Goal: Communication & Community: Ask a question

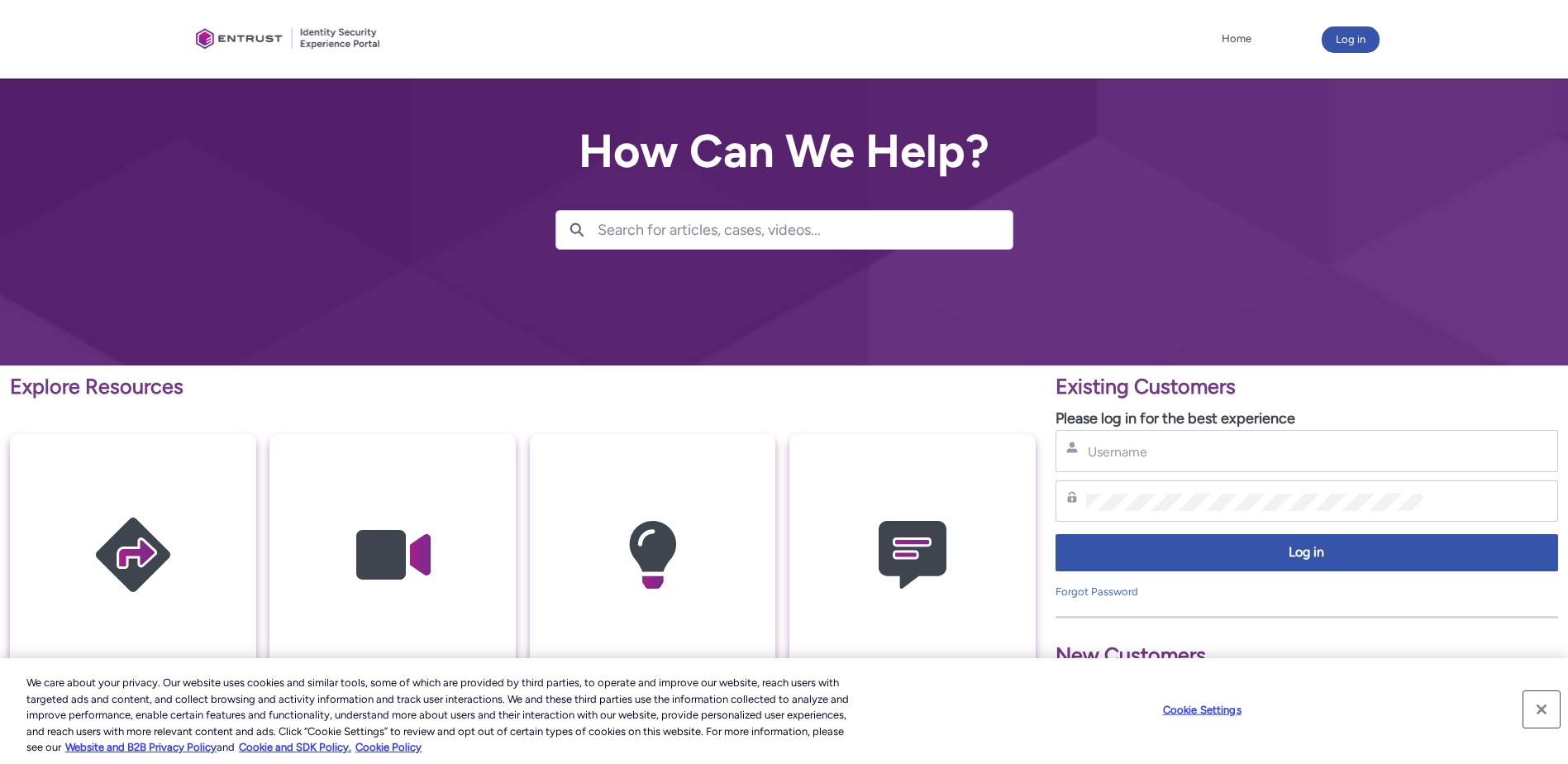
click at [1539, 706] on button "Close" at bounding box center [1541, 709] width 36 height 36
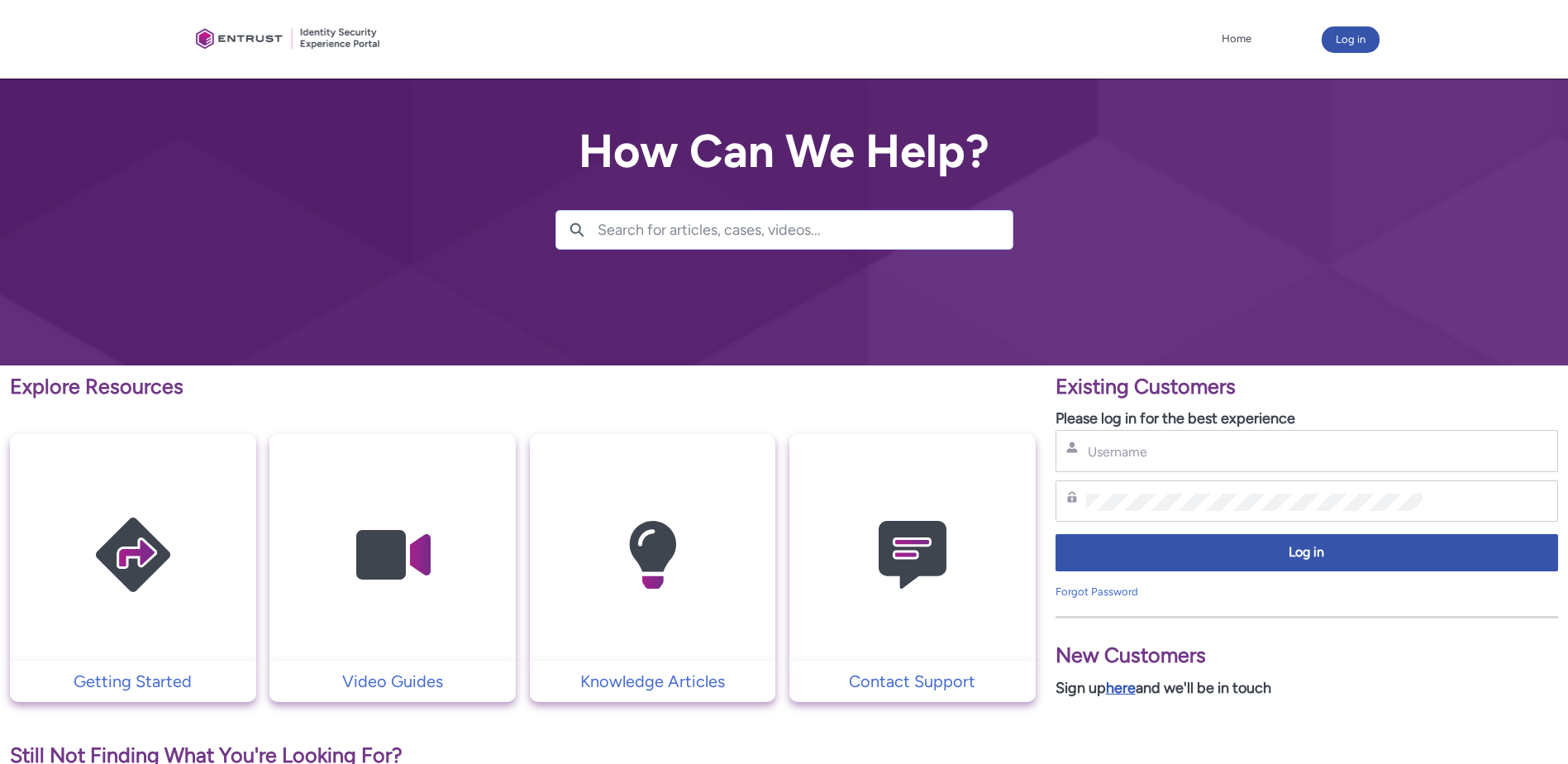
click at [1123, 688] on link "here" at bounding box center [1120, 687] width 29 height 18
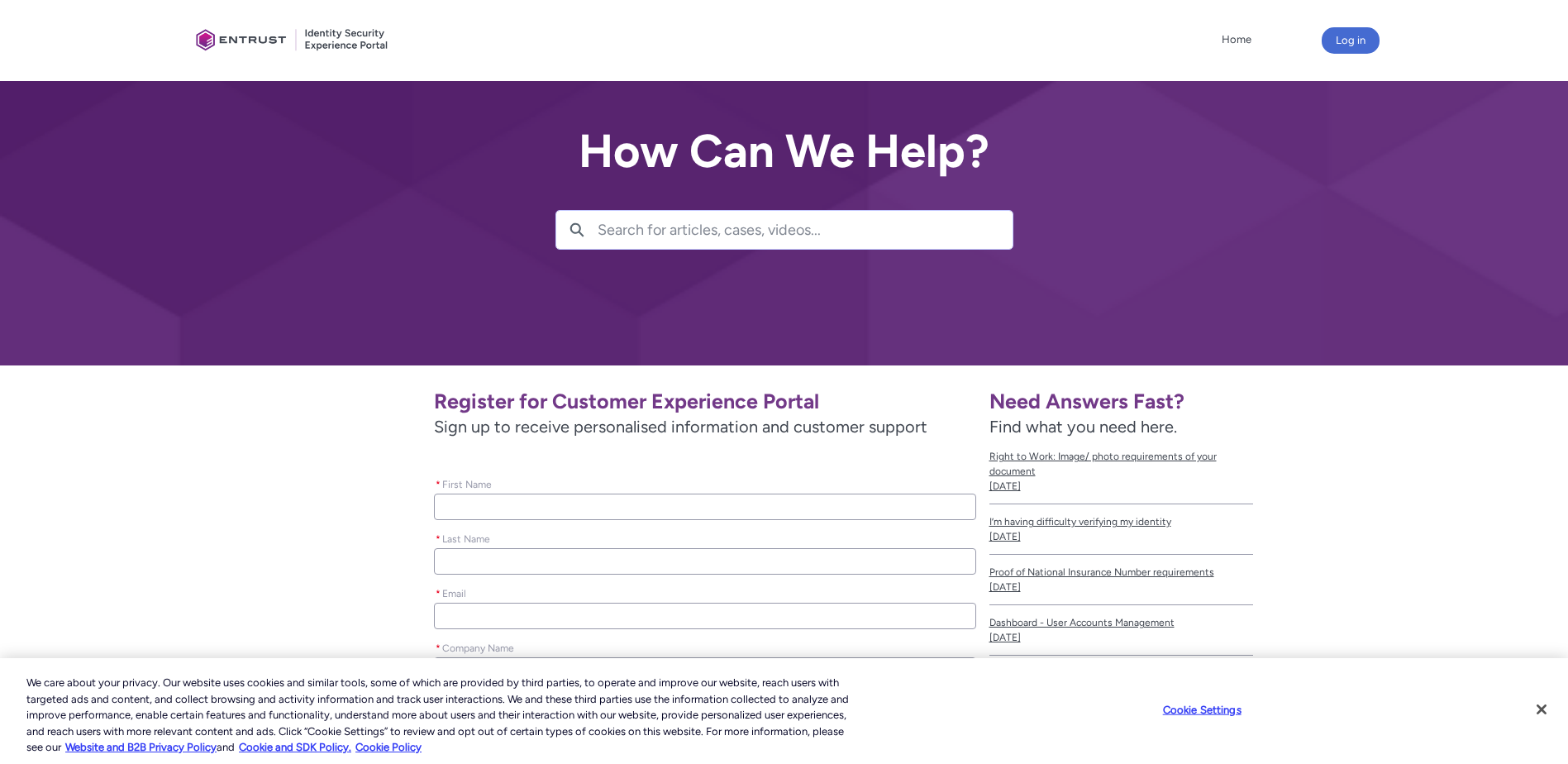
click at [575, 514] on input "* First Name" at bounding box center [704, 506] width 541 height 26
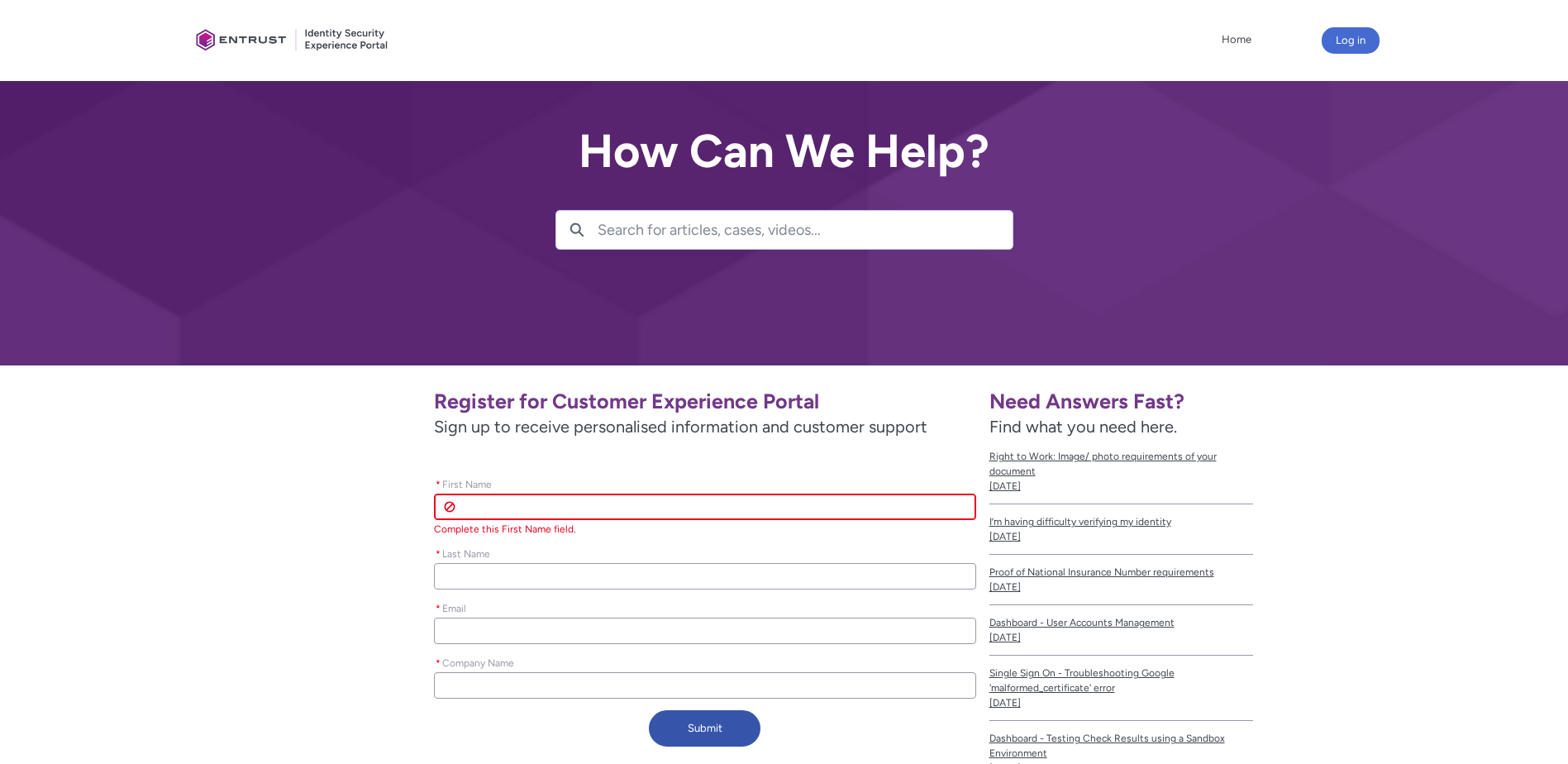
scroll to position [232, 0]
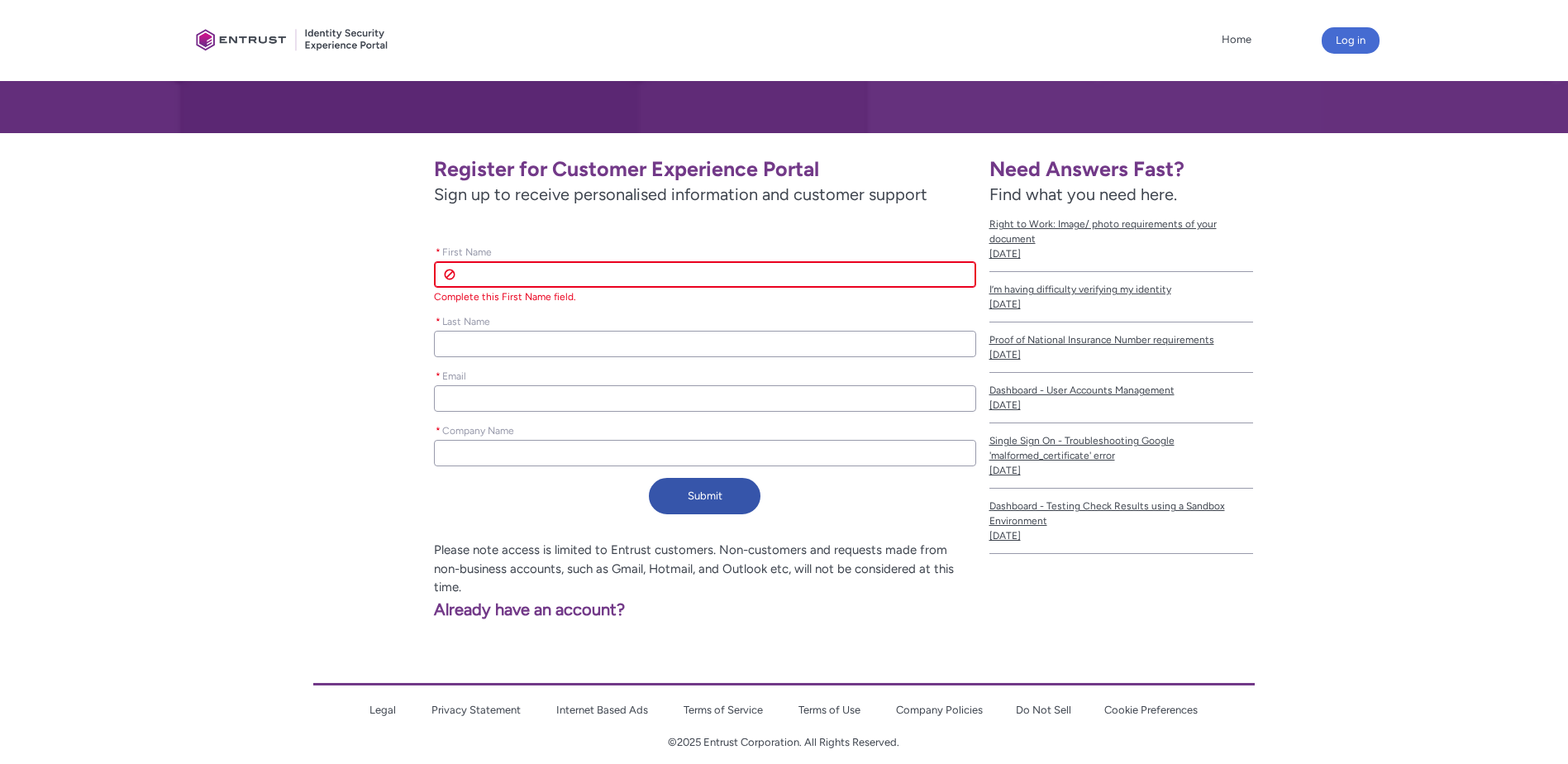
click at [540, 279] on input "* First Name" at bounding box center [704, 274] width 541 height 26
type lightning-primitive-input-simple "l"
type input "l"
type lightning-primitive-input-simple "lO"
type input "lO"
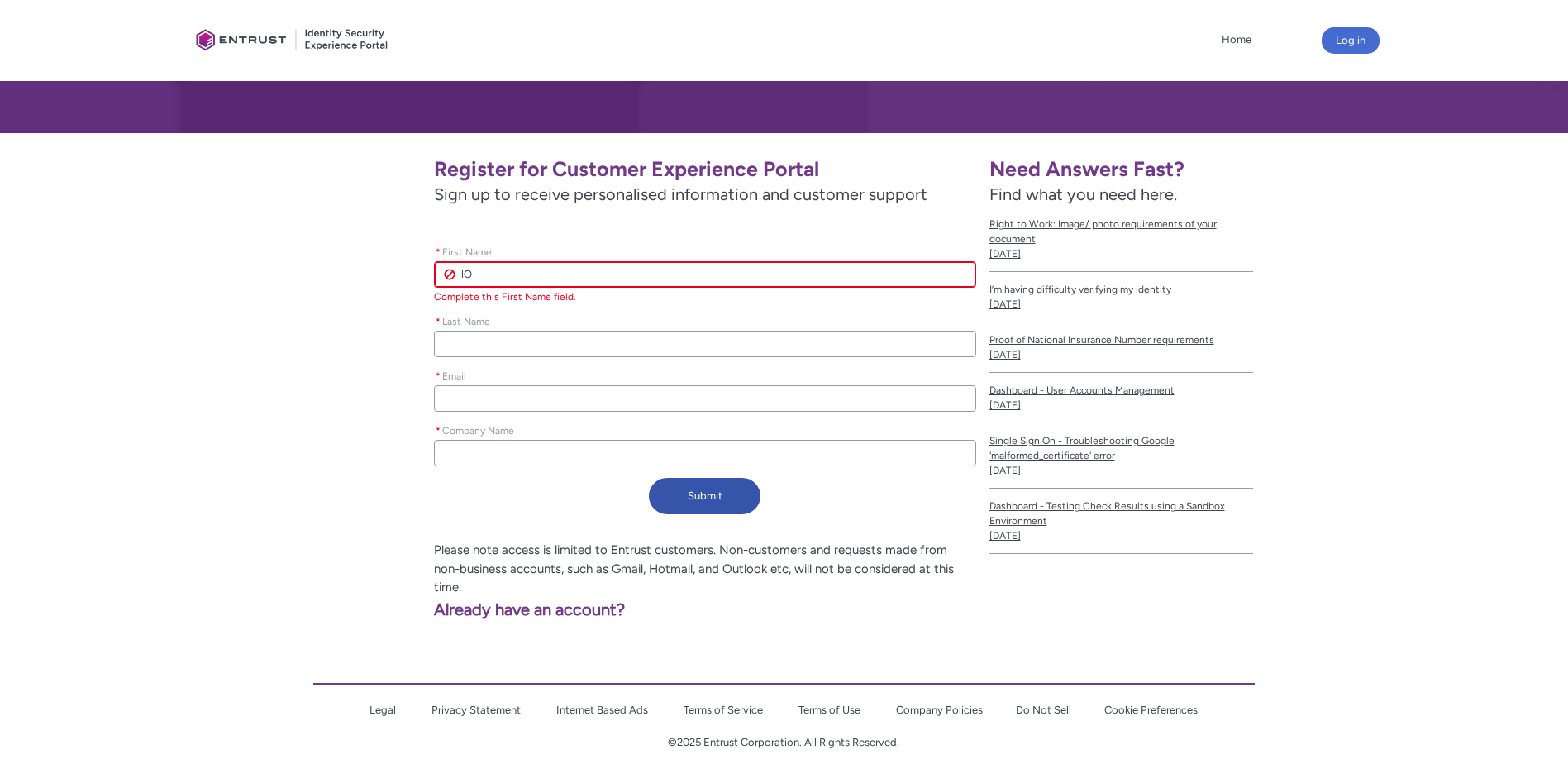
type lightning-primitive-input-simple "l"
type input "l"
type lightning-primitive-input-simple "L"
type input "L"
type lightning-primitive-input-simple "Lo"
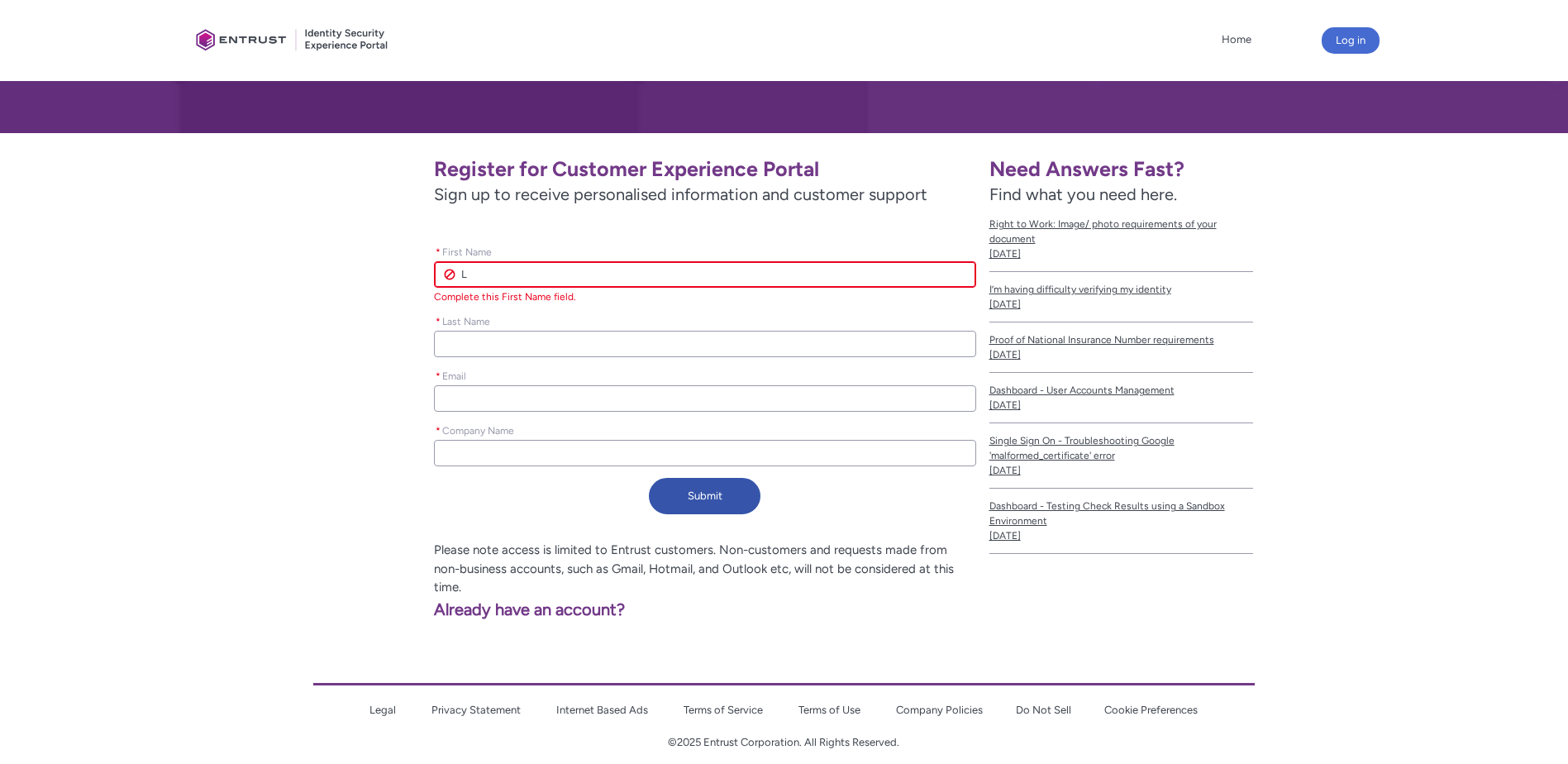
type input "Lo"
type lightning-primitive-input-simple "[PERSON_NAME]"
type input "[PERSON_NAME]"
type lightning-primitive-input-simple "Lou7"
type input "Lou7"
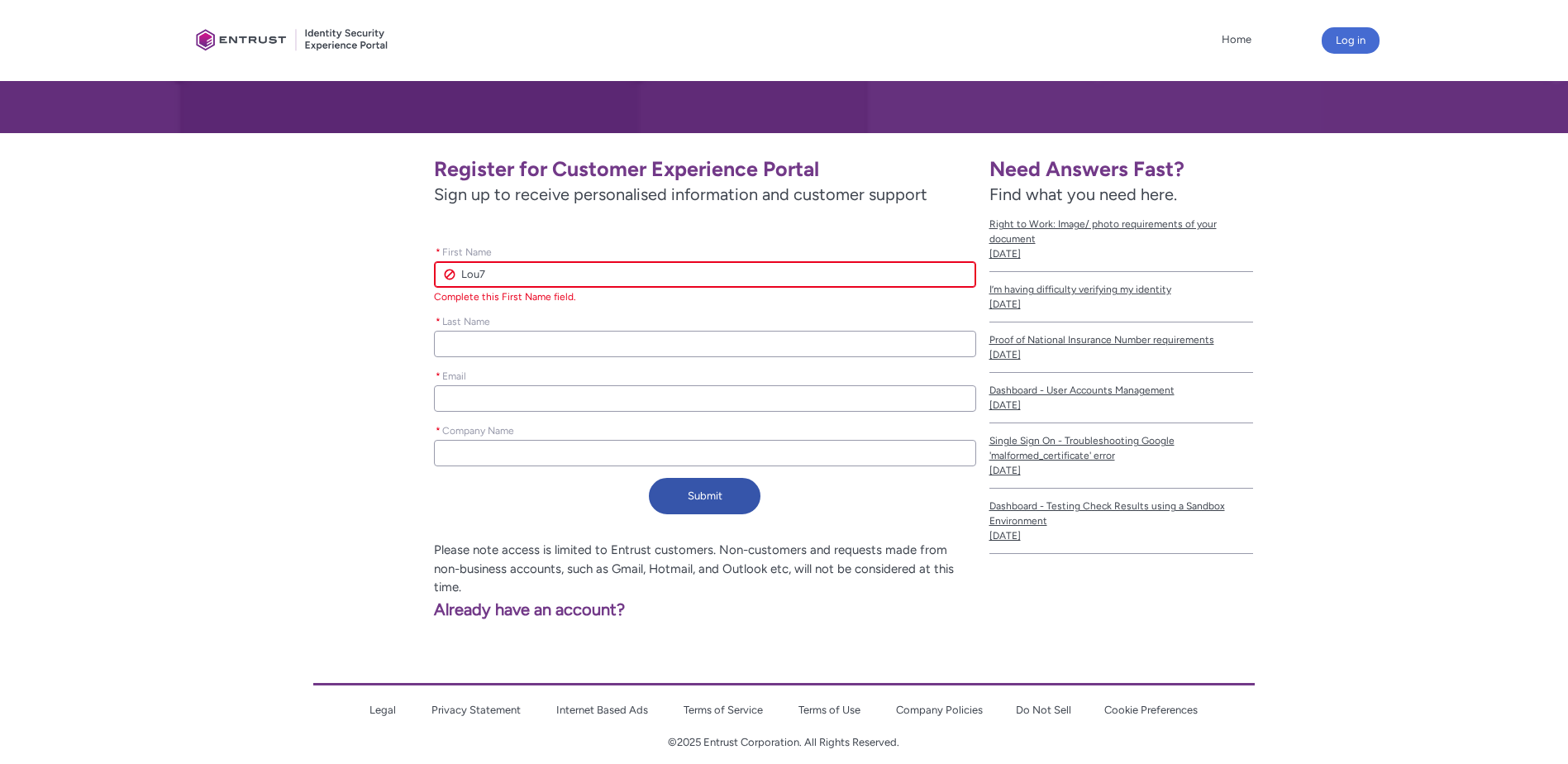
type lightning-primitive-input-simple "Lou7c"
type input "Lou7c"
type lightning-primitive-input-simple "Lou7cu"
type input "Lou7cu"
type lightning-primitive-input-simple "Lou7cus"
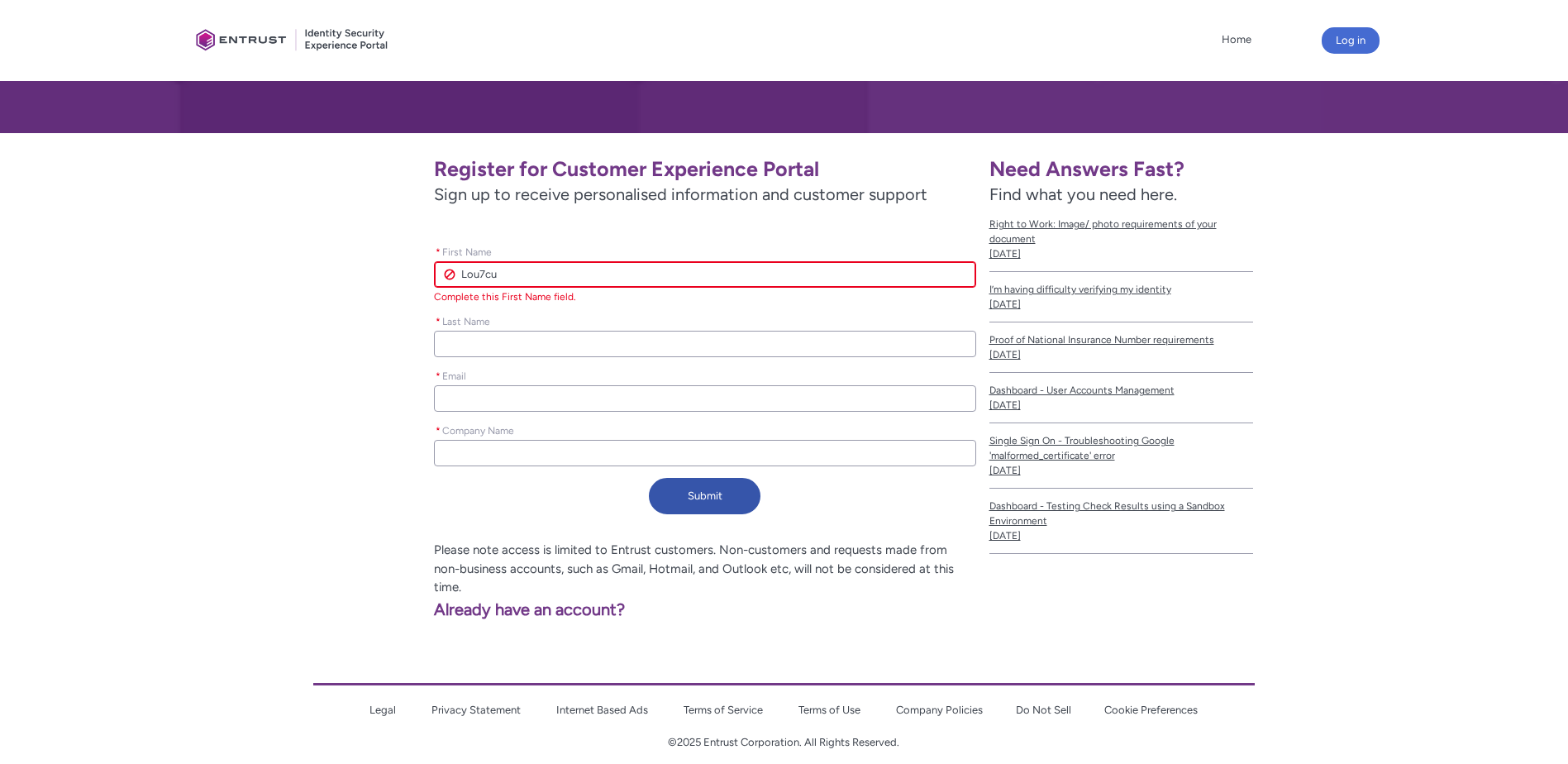
type input "Lou7cus"
type lightning-primitive-input-simple "Lou7cus"
type input "Lou7cus"
type lightning-primitive-input-simple "Lou7cus"
type input "Lou7cus"
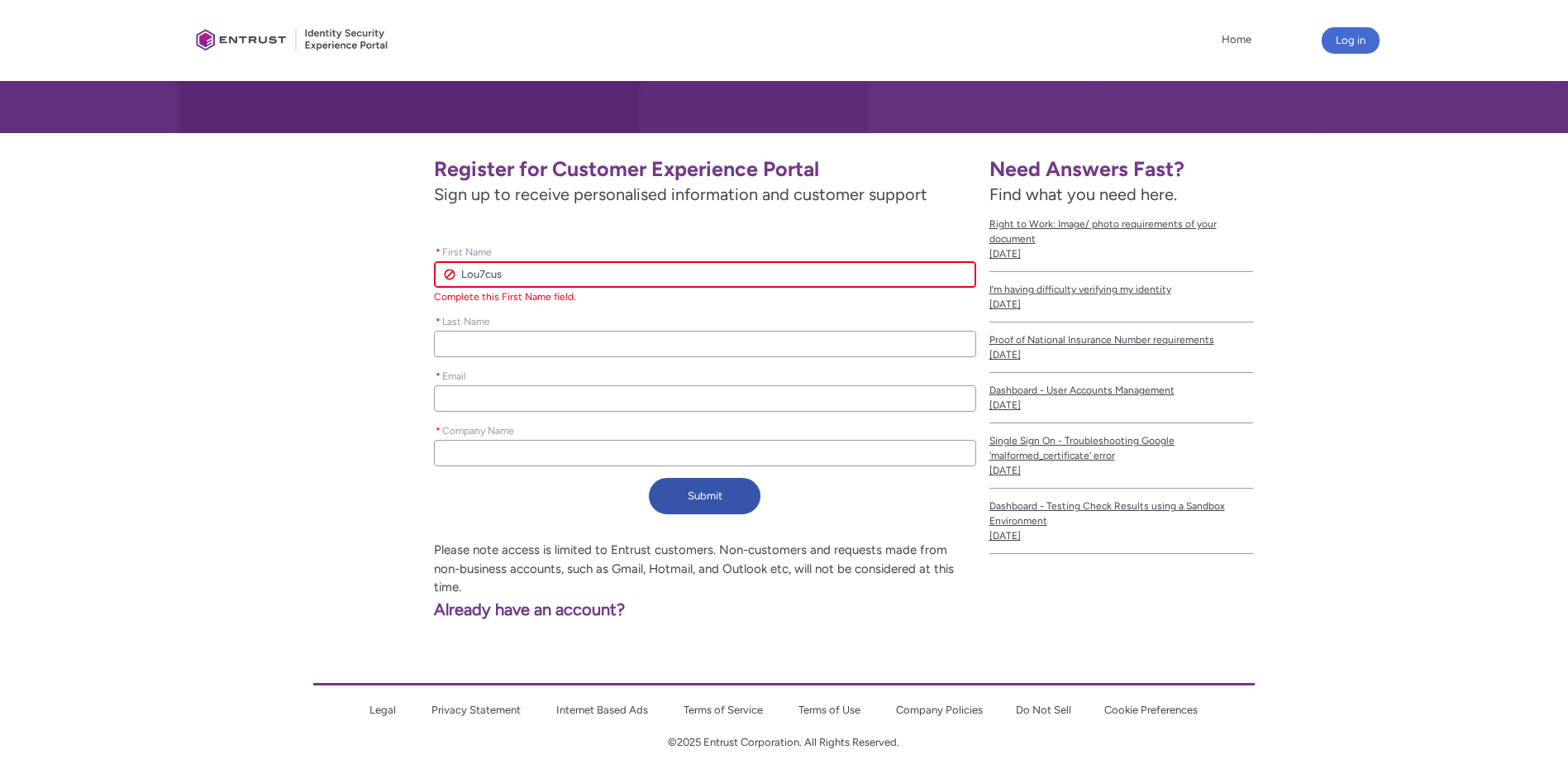
type lightning-primitive-input-simple "Lou7cu"
type input "Lou7cu"
type lightning-primitive-input-simple "Lou7c"
type input "Lou7c"
type lightning-primitive-input-simple "Lou7"
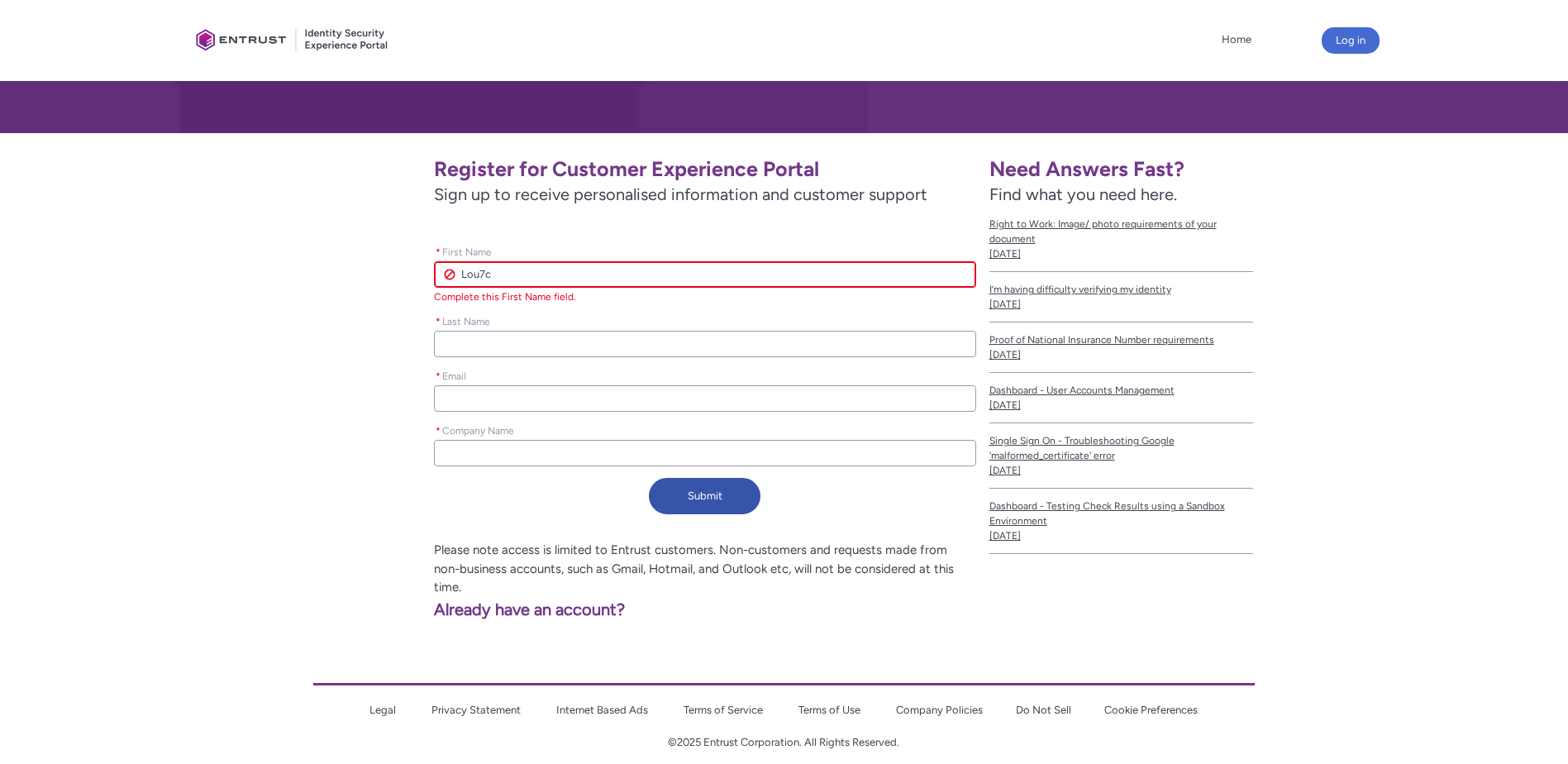
type input "Lou7"
type lightning-primitive-input-simple "[PERSON_NAME]"
type input "[PERSON_NAME]"
type lightning-primitive-input-simple "Louc"
type input "Louc"
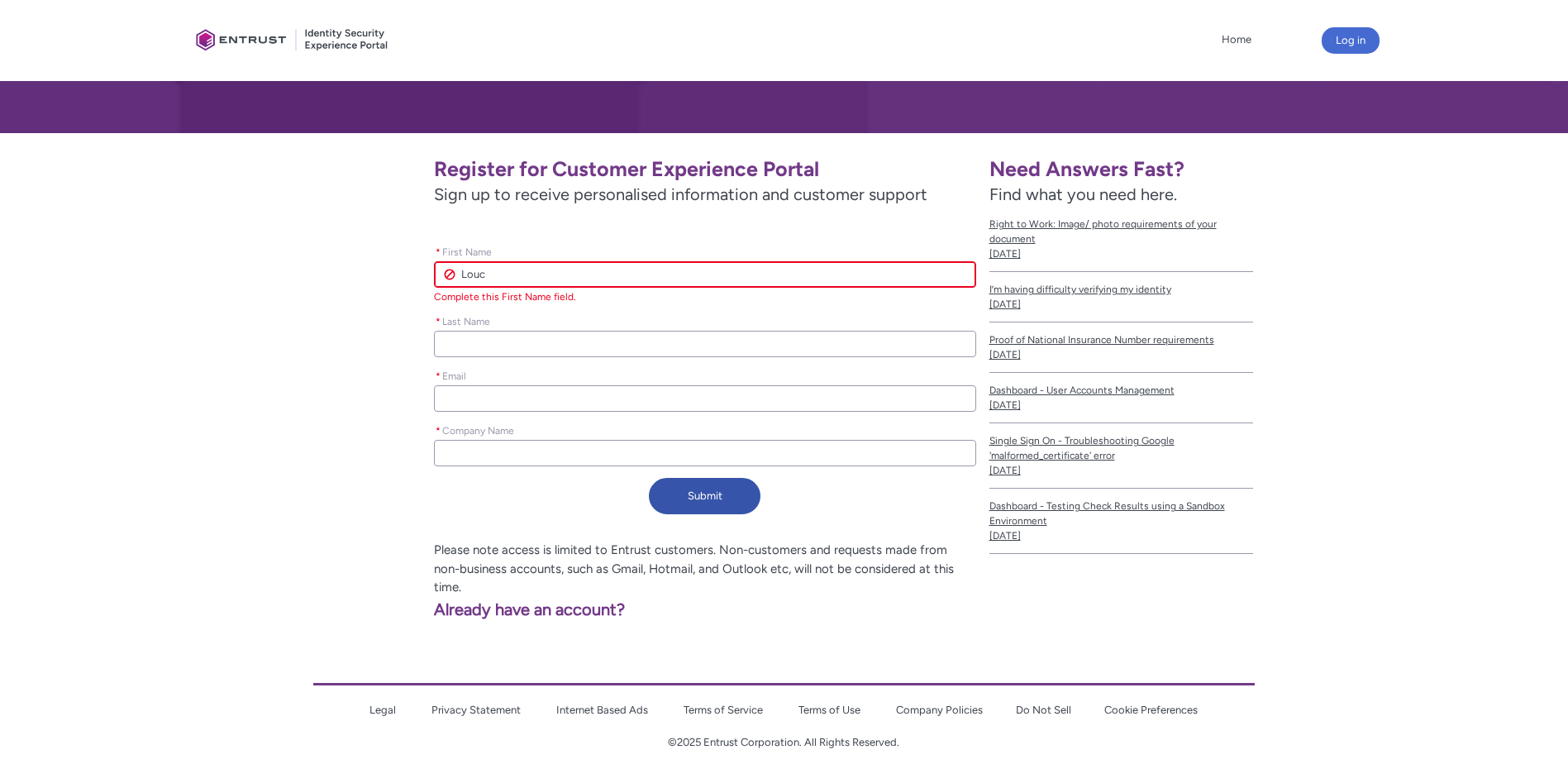
type lightning-primitive-input-simple "Loucu"
type input "Loucu"
type lightning-primitive-input-simple "Loucus"
type input "Loucus"
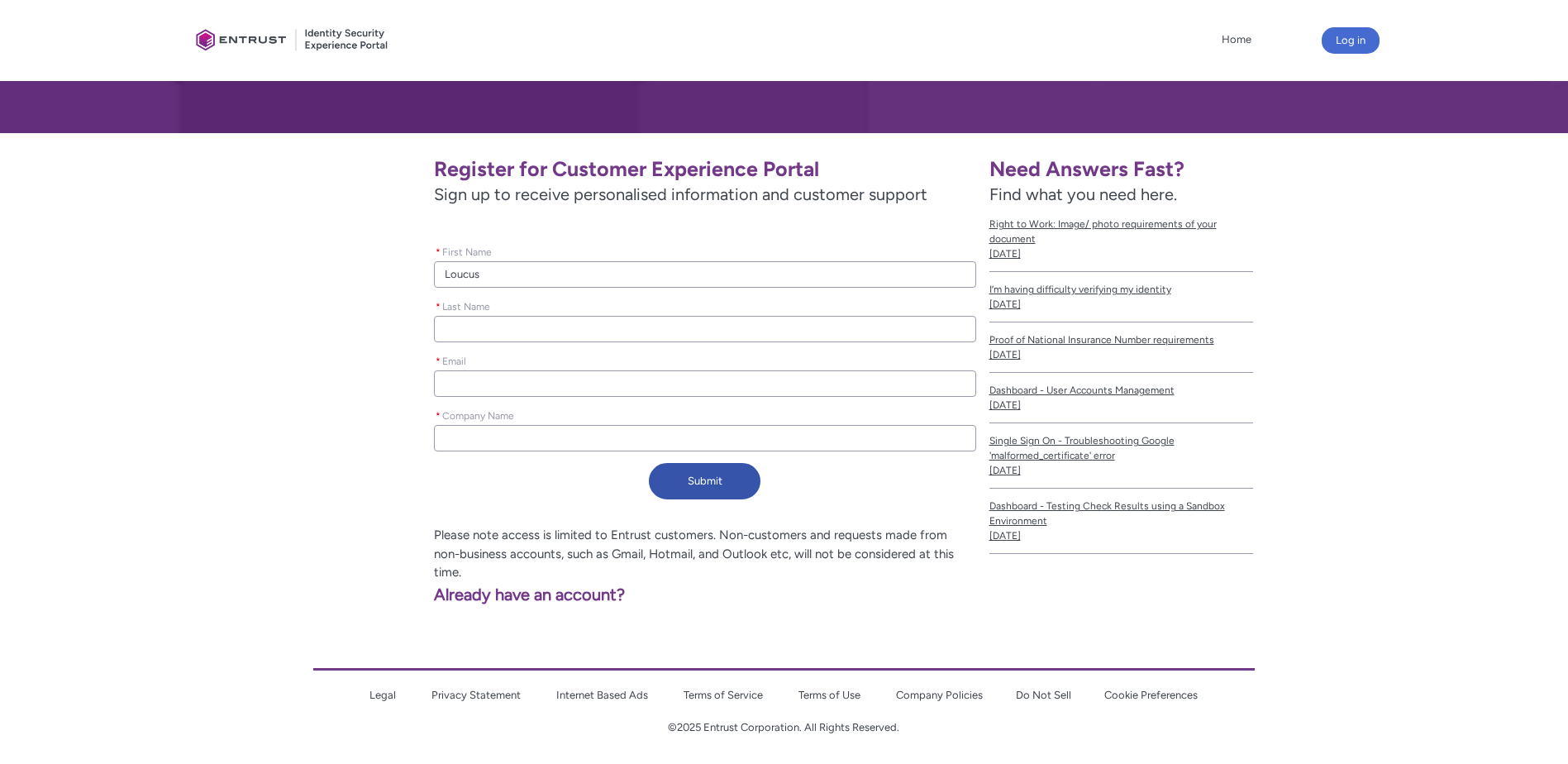
scroll to position [218, 0]
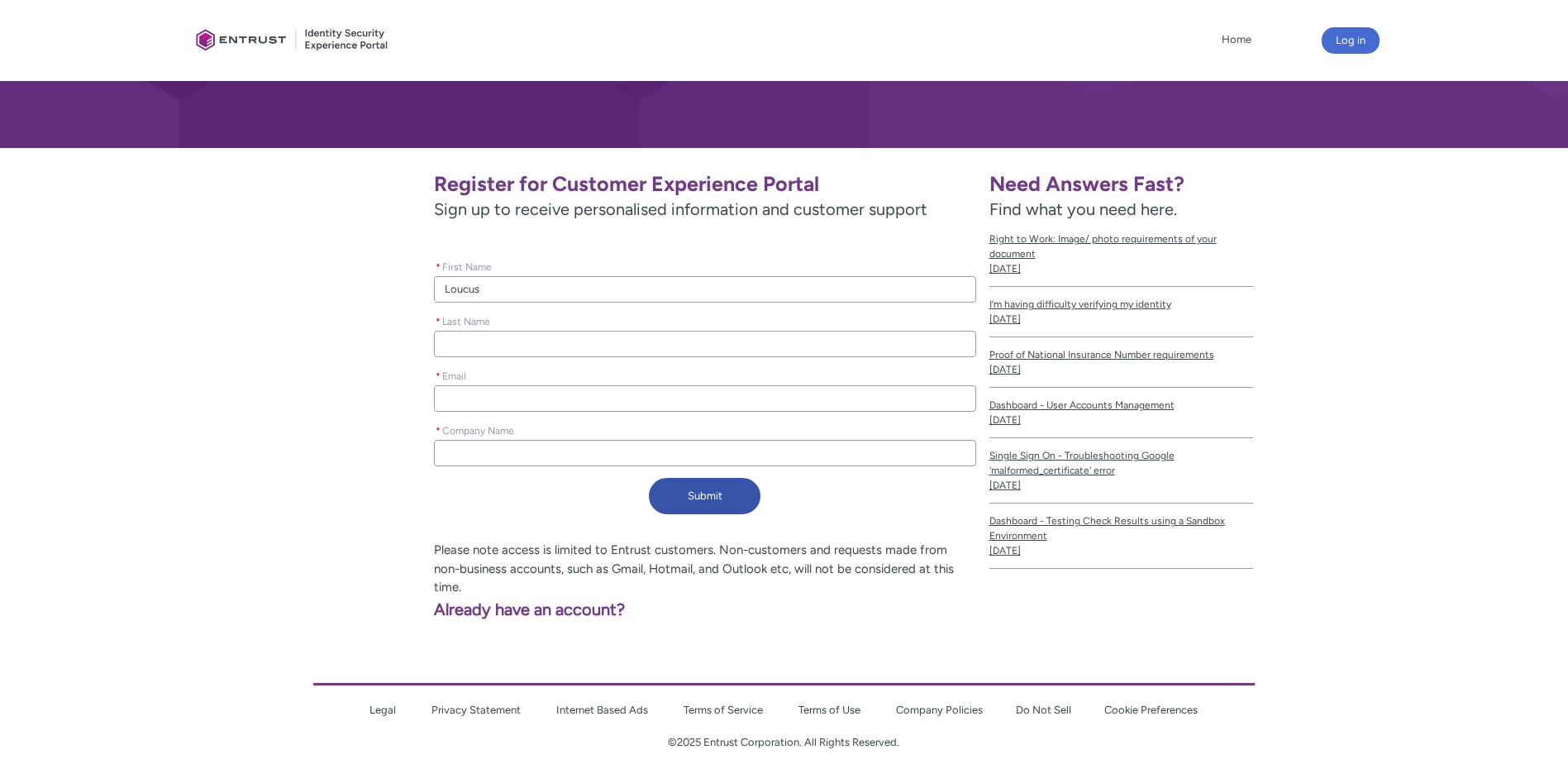
click at [528, 343] on input "* Last Name" at bounding box center [704, 343] width 541 height 26
type lightning-primitive-input-simple "M"
type input "M"
type lightning-primitive-input-simple "L"
type input "L"
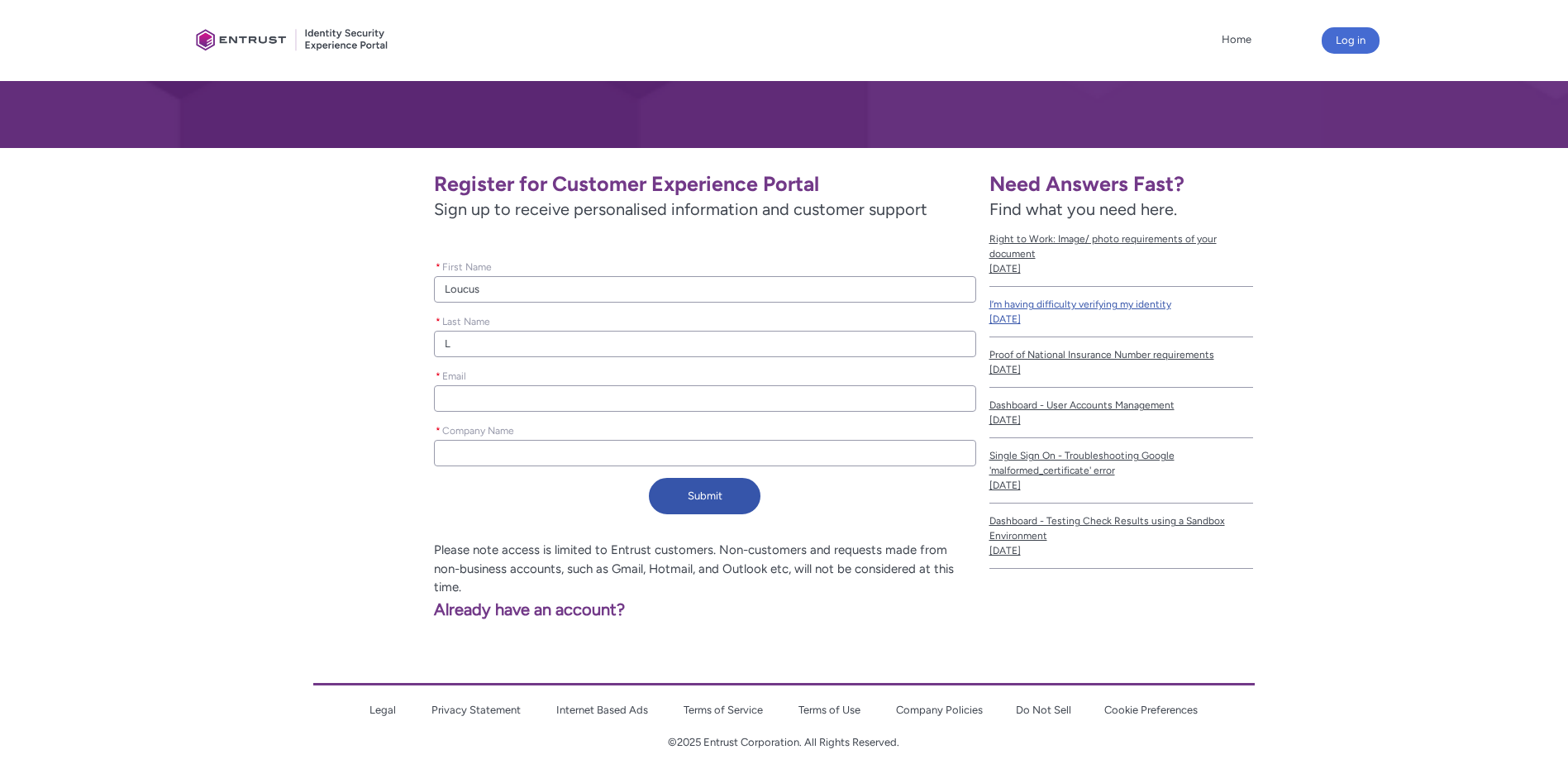
type lightning-primitive-input-simple "Li"
type input "Li"
type lightning-primitive-input-simple "Lit"
type input "Lit"
type lightning-primitive-input-simple "Litl"
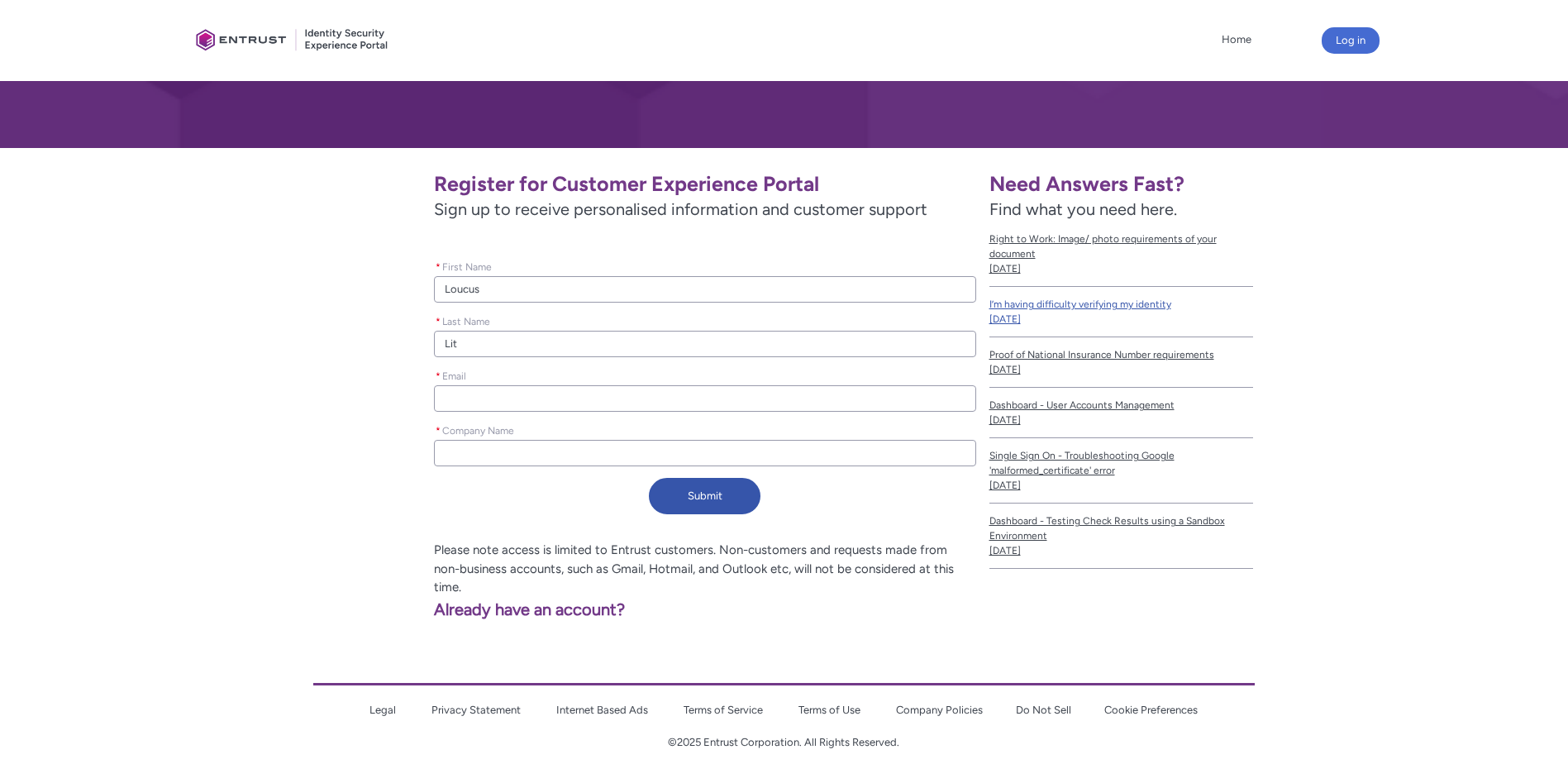
type input "Litl"
type lightning-primitive-input-simple "Lit"
type input "Lit"
type lightning-primitive-input-simple "Litt"
type input "Litt"
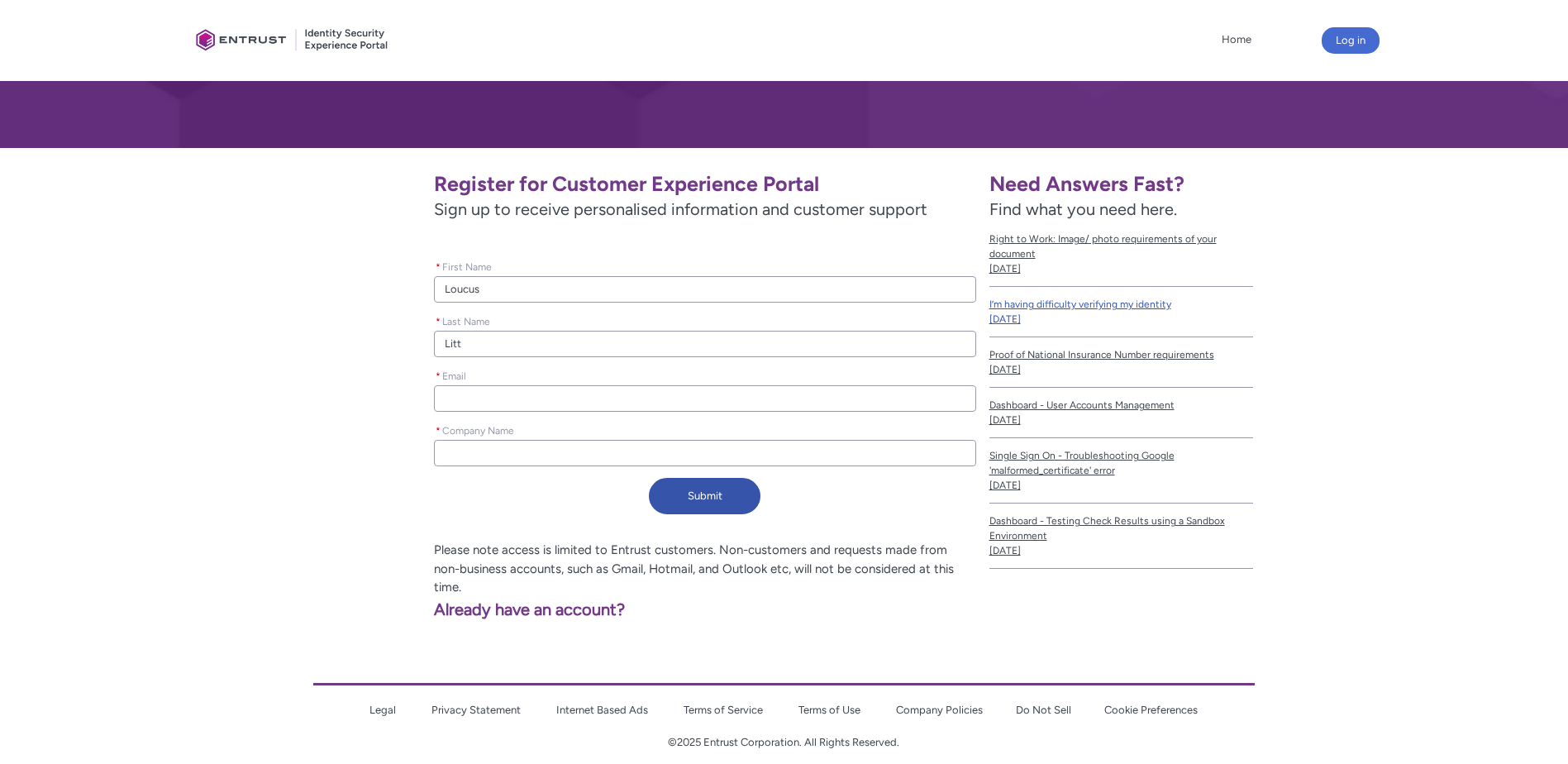
type lightning-primitive-input-simple "Littk"
type input "Littk"
type lightning-primitive-input-simple "Littkl"
type input "Littkl"
type lightning-primitive-input-simple "Littkle"
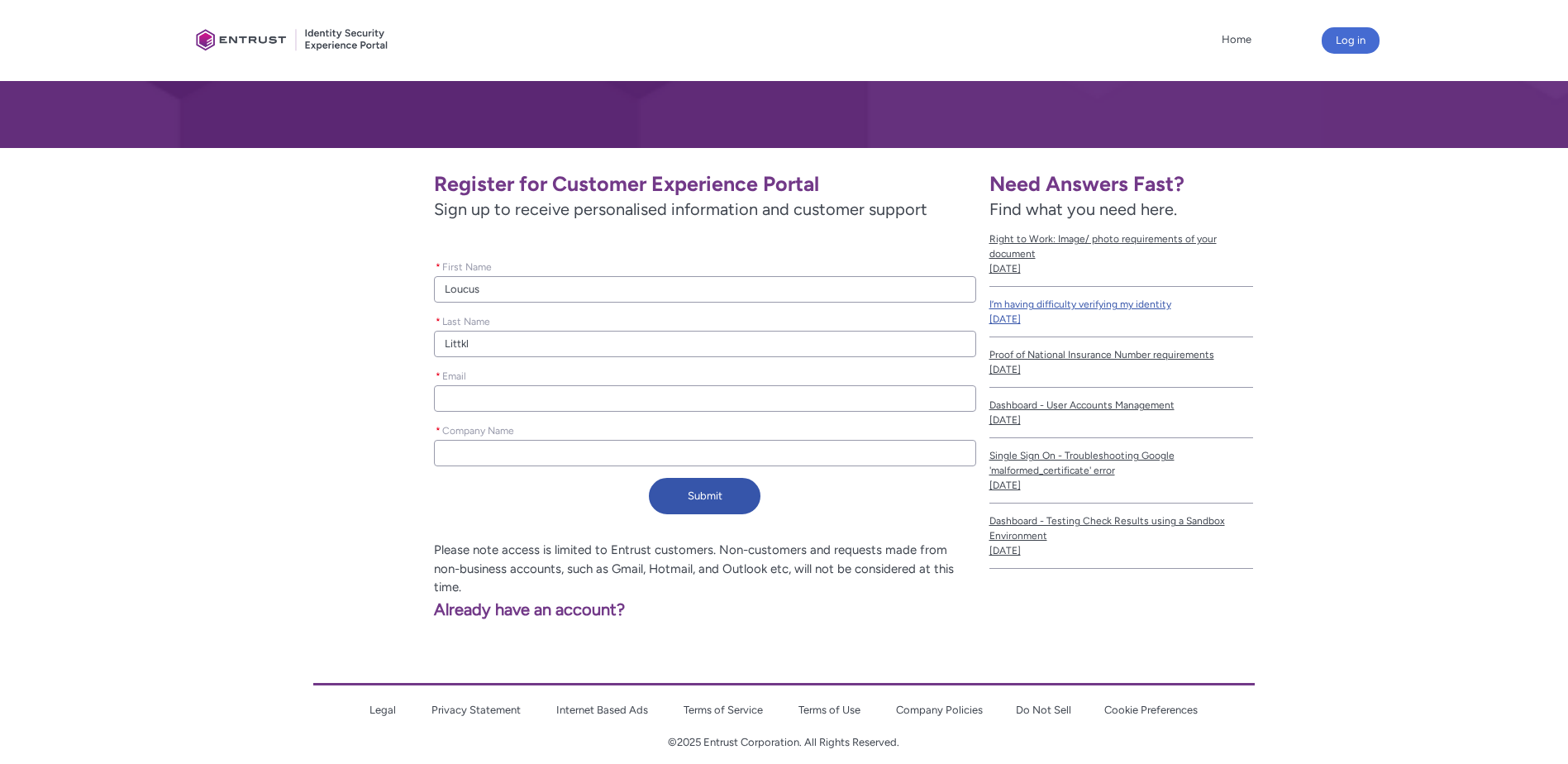
type input "Littkle"
type lightning-primitive-input-simple "Littklew"
type input "Littklew"
type lightning-primitive-input-simple "Littkle"
type input "Littkle"
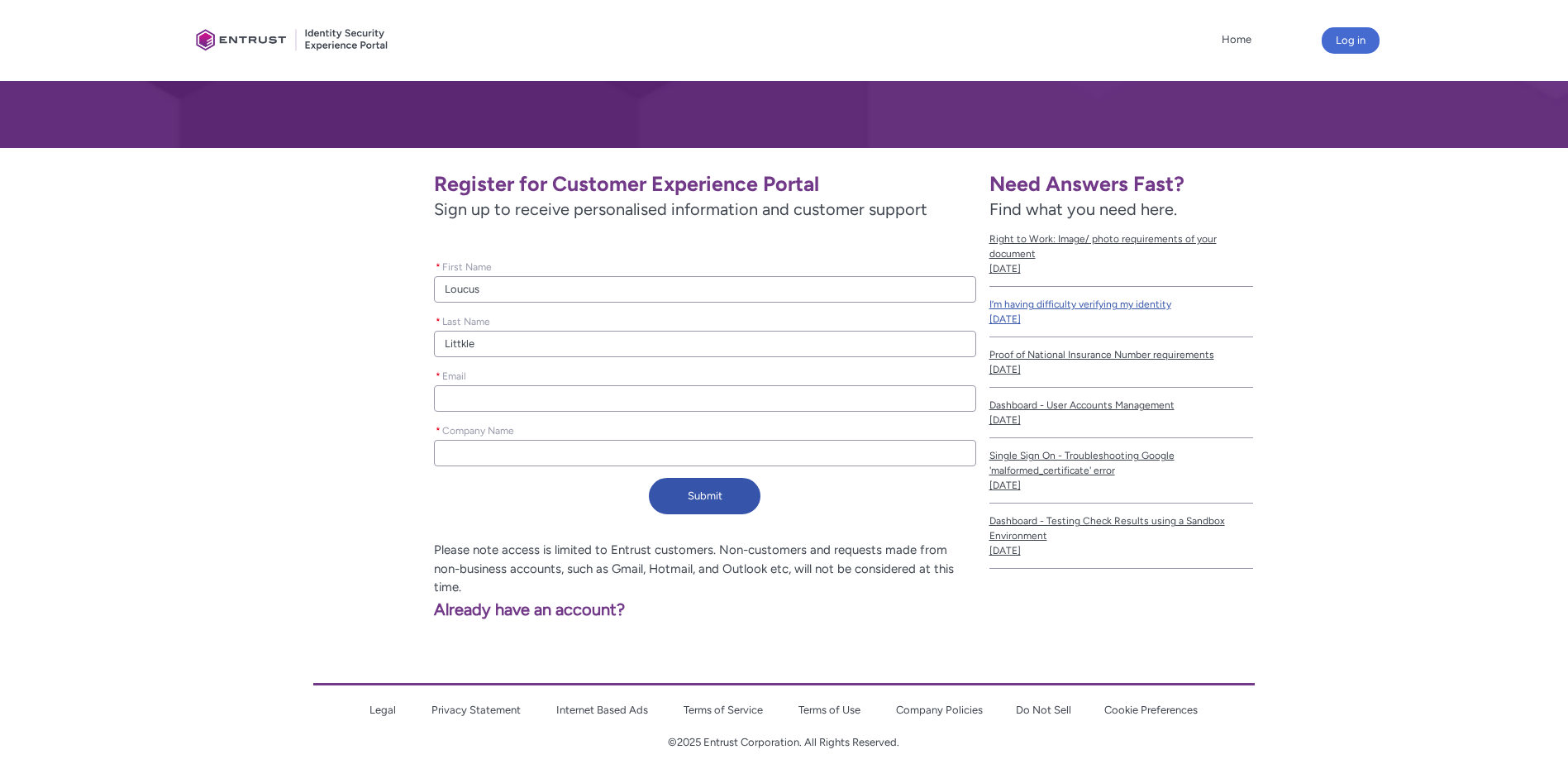
type lightning-primitive-input-simple "Littkl"
type input "Littkl"
type lightning-primitive-input-simple "Littk"
type input "Littk"
type lightning-primitive-input-simple "Litt"
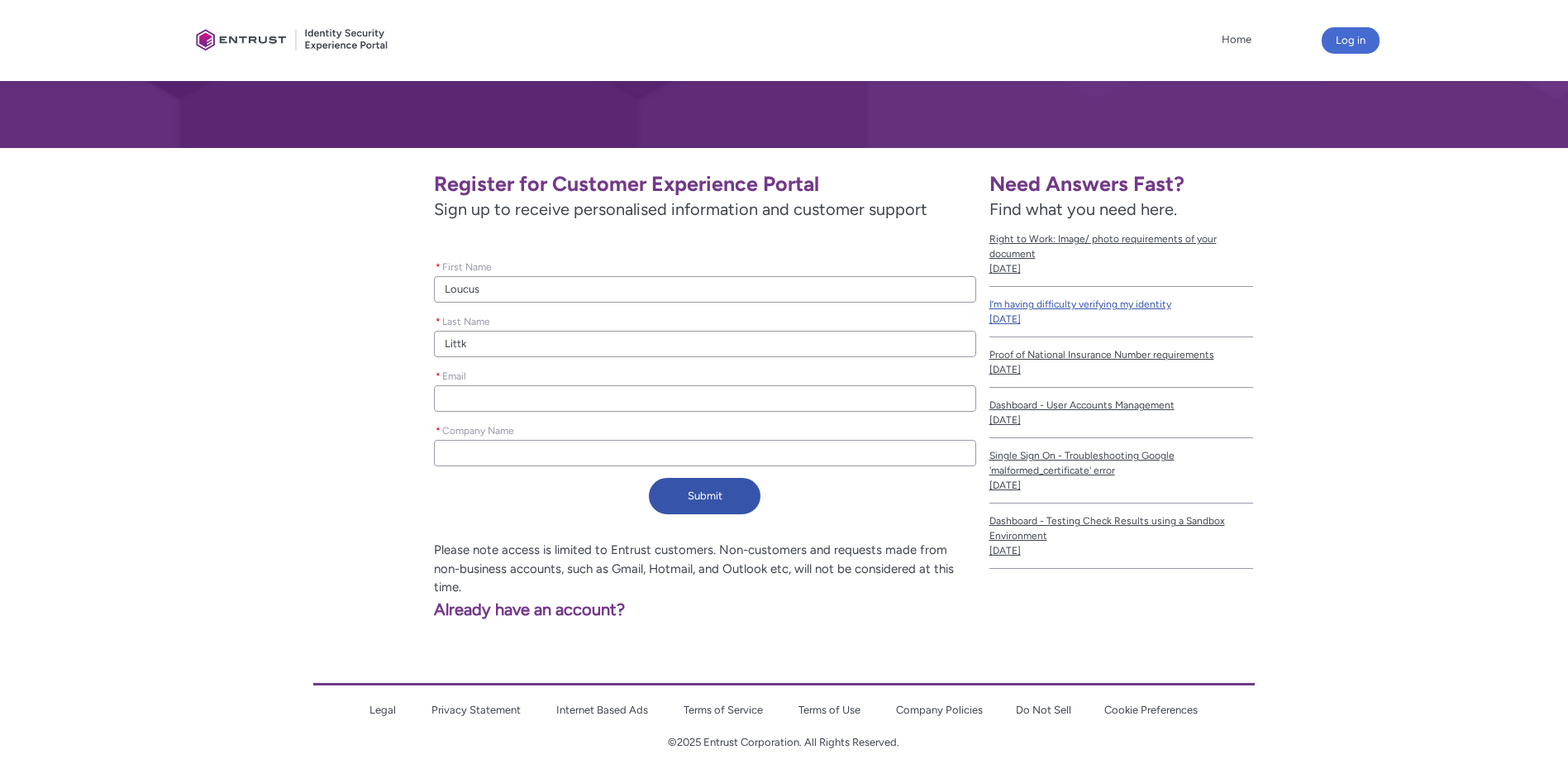
type input "Litt"
type lightning-primitive-input-simple "Littl"
type input "Littl"
type lightning-primitive-input-simple "Little"
type input "Little"
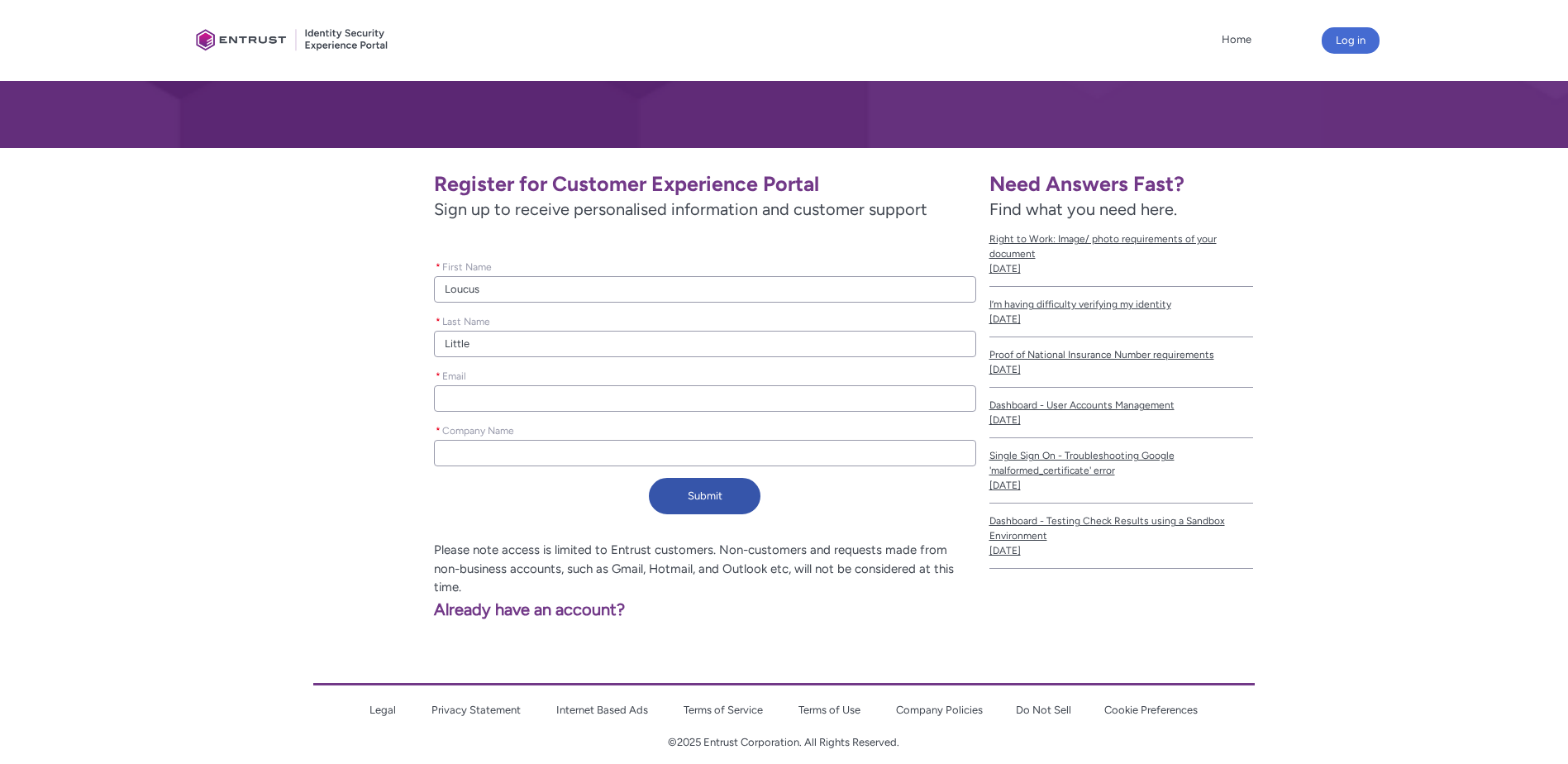
click at [590, 406] on input "* Email" at bounding box center [704, 398] width 541 height 26
type lightning-primitive-input-simple "l"
type input "l"
type lightning-primitive-input-simple "lo"
type input "lo"
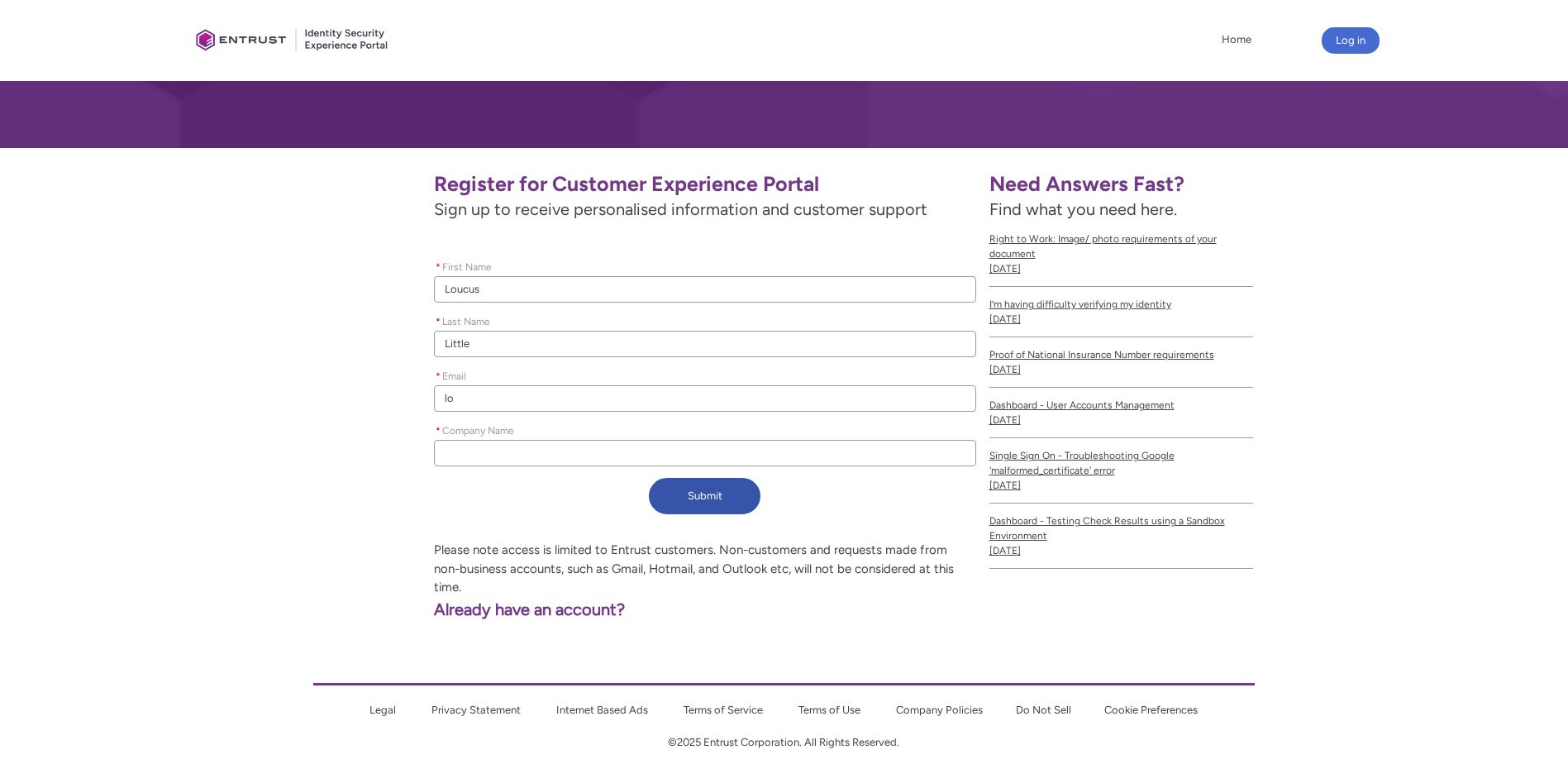
type lightning-primitive-input-simple "[PERSON_NAME]"
type input "[PERSON_NAME]"
type lightning-primitive-input-simple "louc"
type input "louc"
type lightning-primitive-input-simple "[PERSON_NAME]"
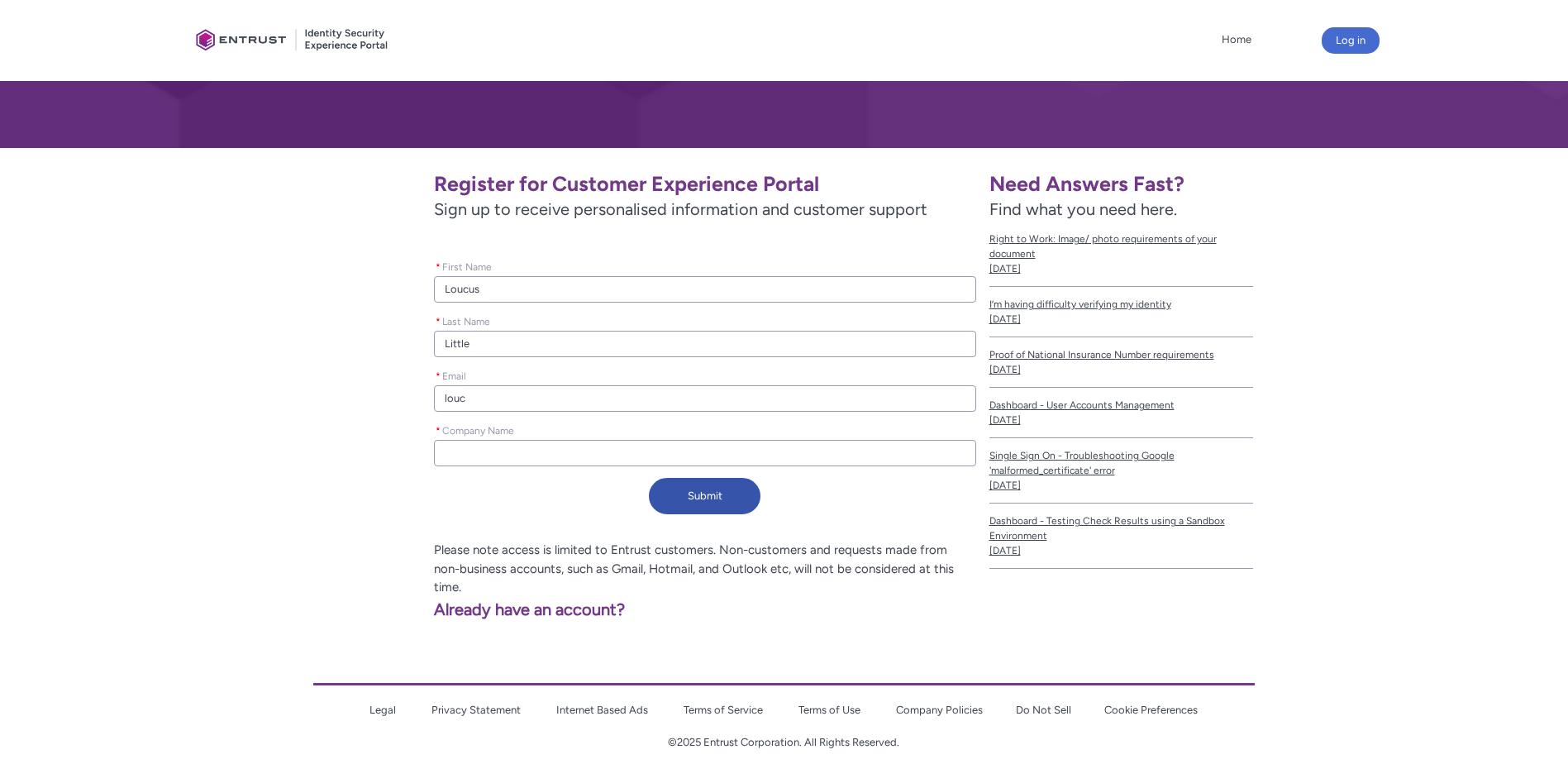
type input "[PERSON_NAME]"
type lightning-primitive-input-simple "lo"
type input "lo"
type lightning-primitive-input-simple "[PERSON_NAME]"
type input "[PERSON_NAME]"
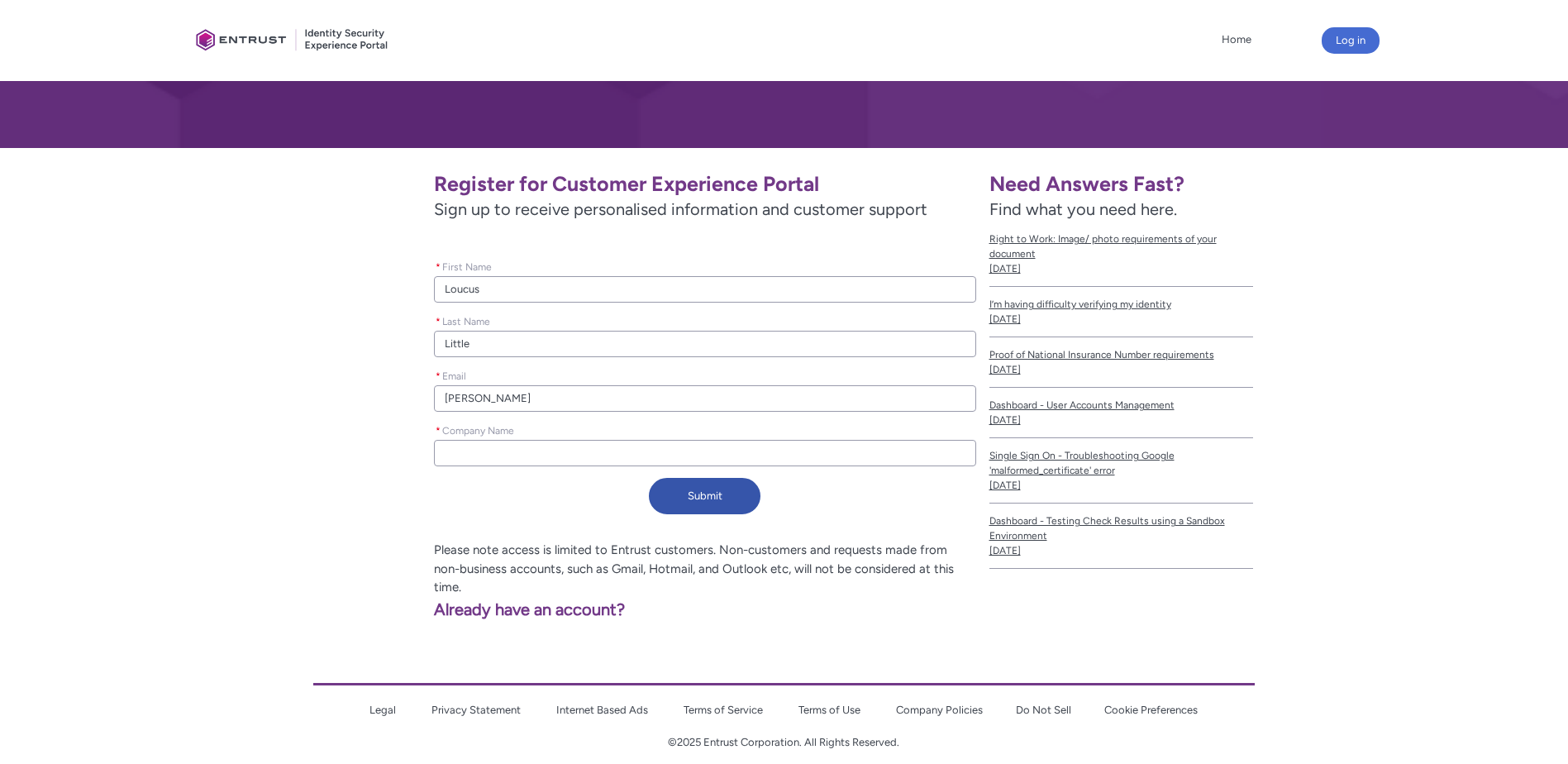
type lightning-primitive-input-simple "louc"
type input "louc"
type lightning-primitive-input-simple "loucu"
type input "loucu"
type lightning-primitive-input-simple "loucus"
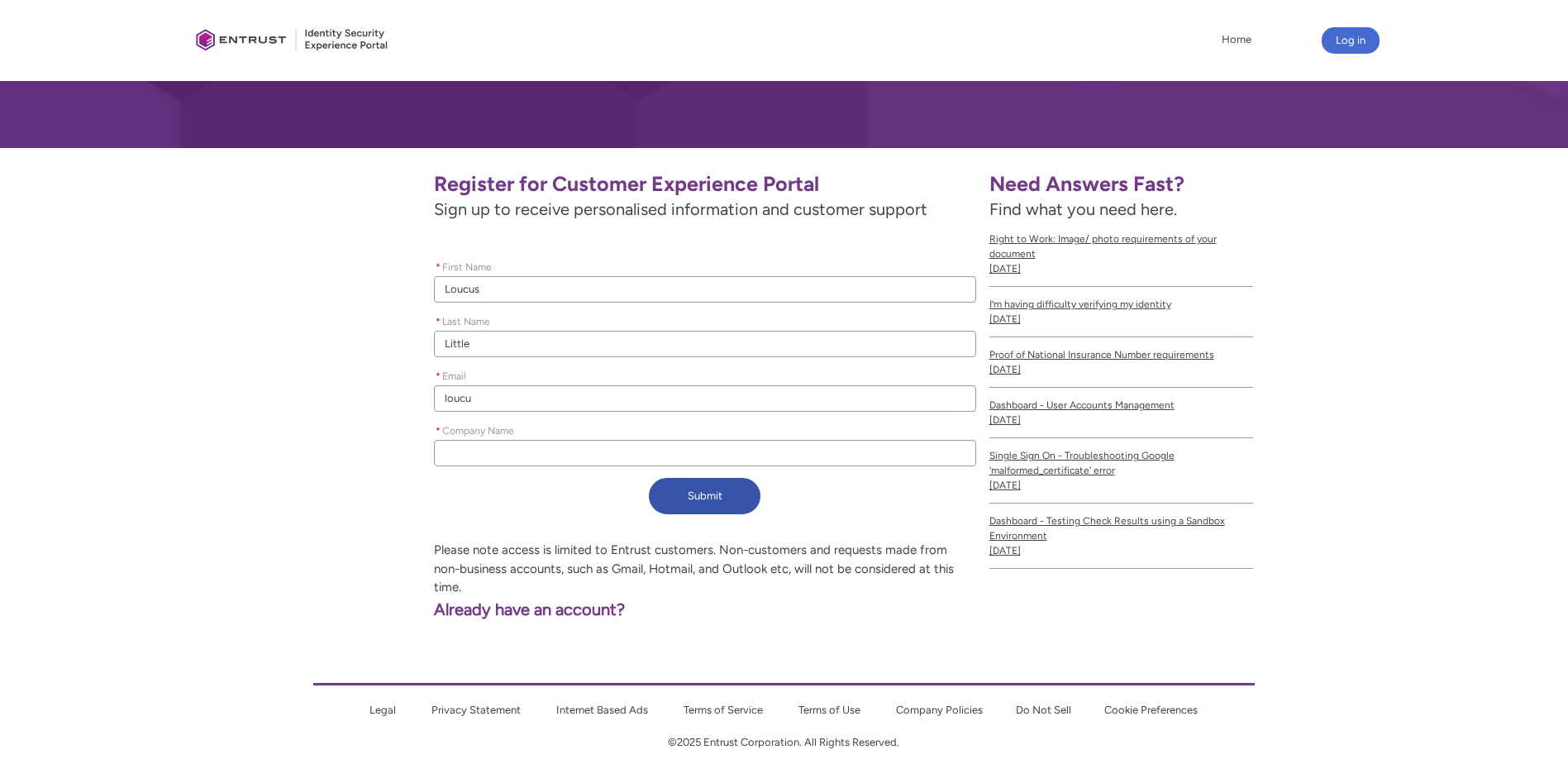
type input "loucus"
type lightning-primitive-input-simple "loucus."
type input "loucus."
type lightning-primitive-input-simple "loucus.l"
type input "loucus.l"
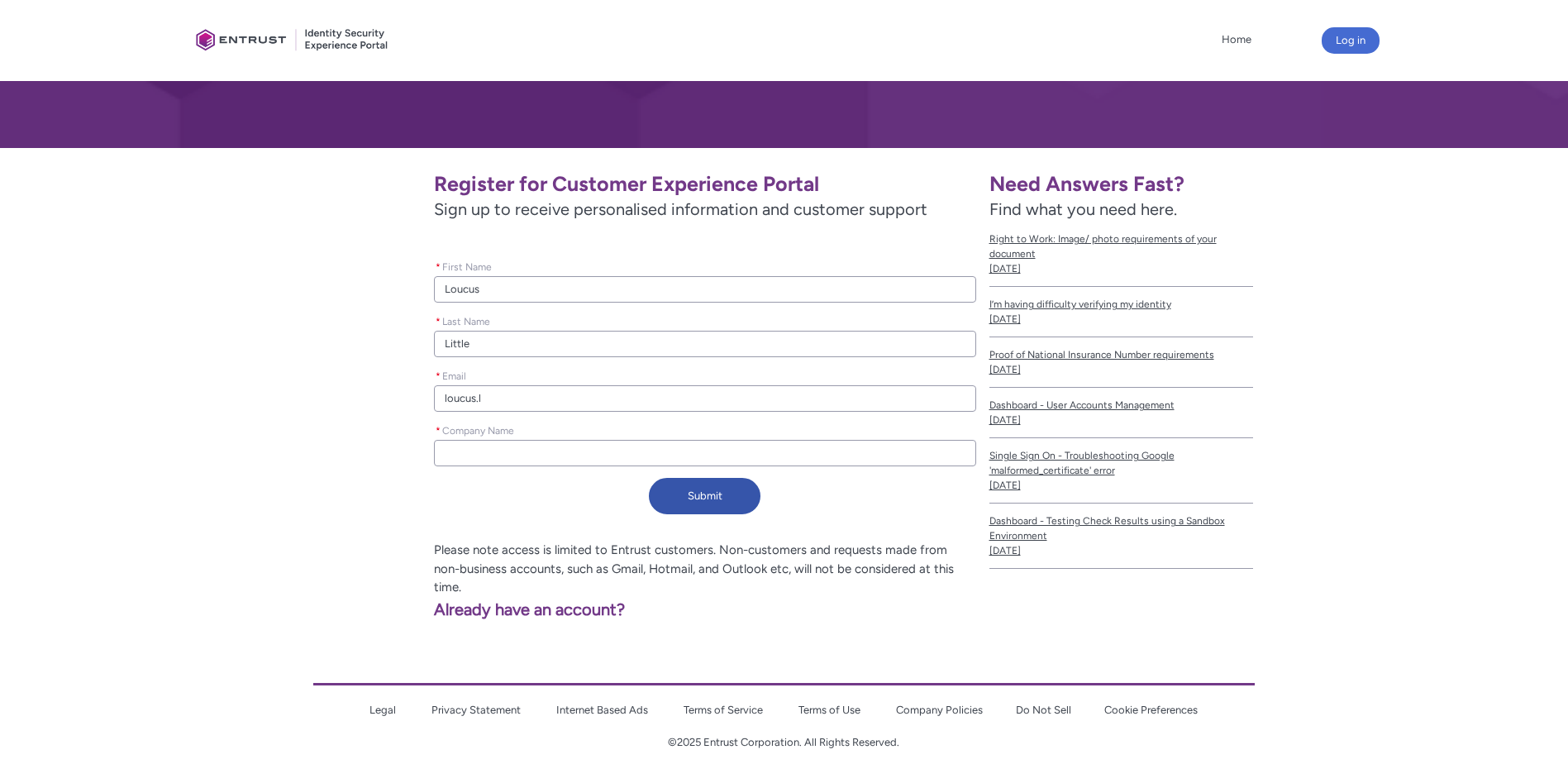
type lightning-primitive-input-simple "[DOMAIN_NAME]"
type input "[DOMAIN_NAME]"
type lightning-primitive-input-simple "loucus.lit"
type input "loucus.lit"
type lightning-primitive-input-simple "loucus.litt"
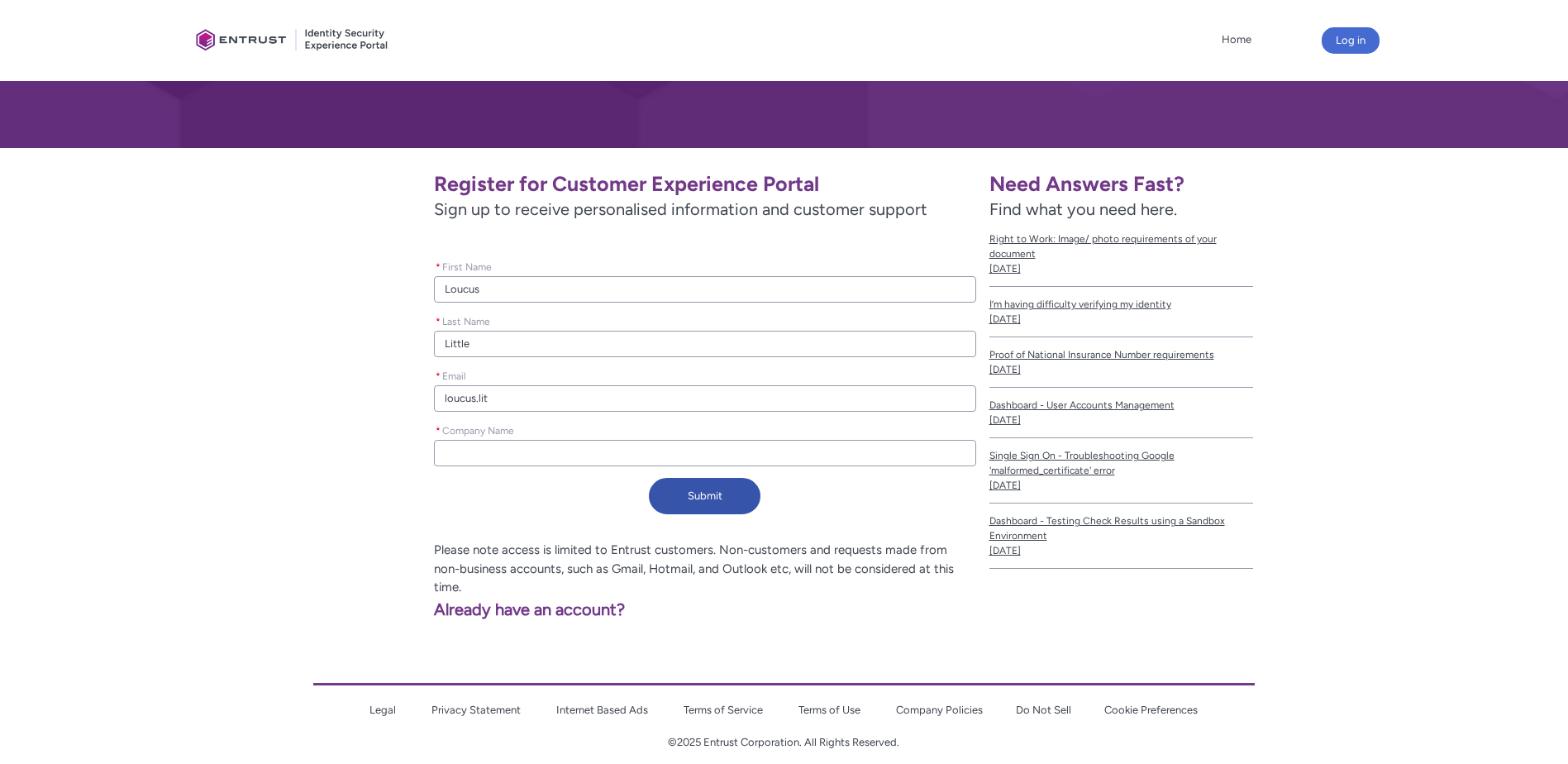
type input "loucus.litt"
type lightning-primitive-input-simple "loucus.littl"
type input "loucus.littl"
type lightning-primitive-input-simple "loucus.little"
type input "loucus.little"
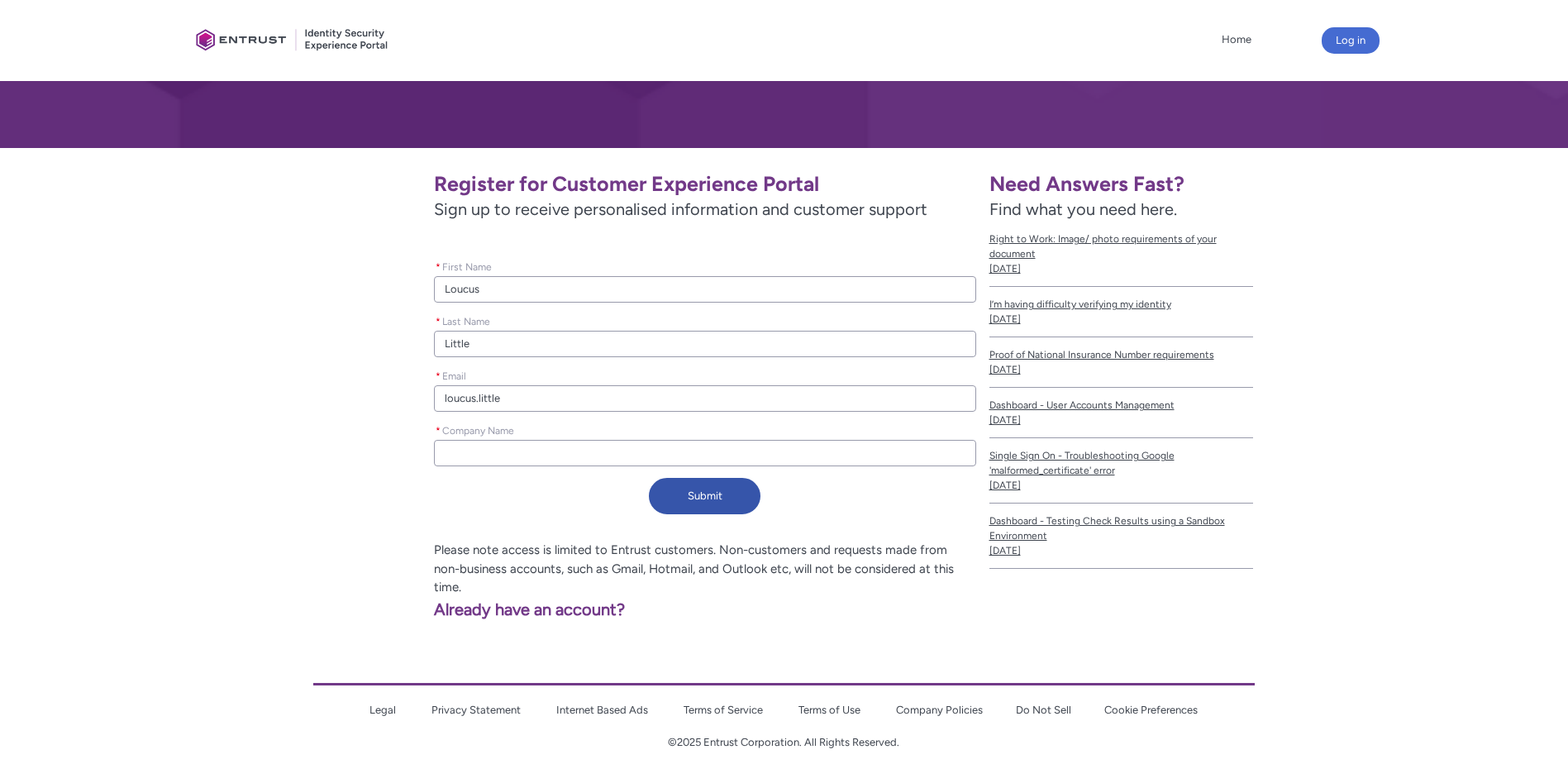
type lightning-primitive-input-simple "loucus.littl"
type input "loucus.littl"
type lightning-primitive-input-simple "loucus.litt"
type input "loucus.litt"
type lightning-primitive-input-simple "loucus.lit"
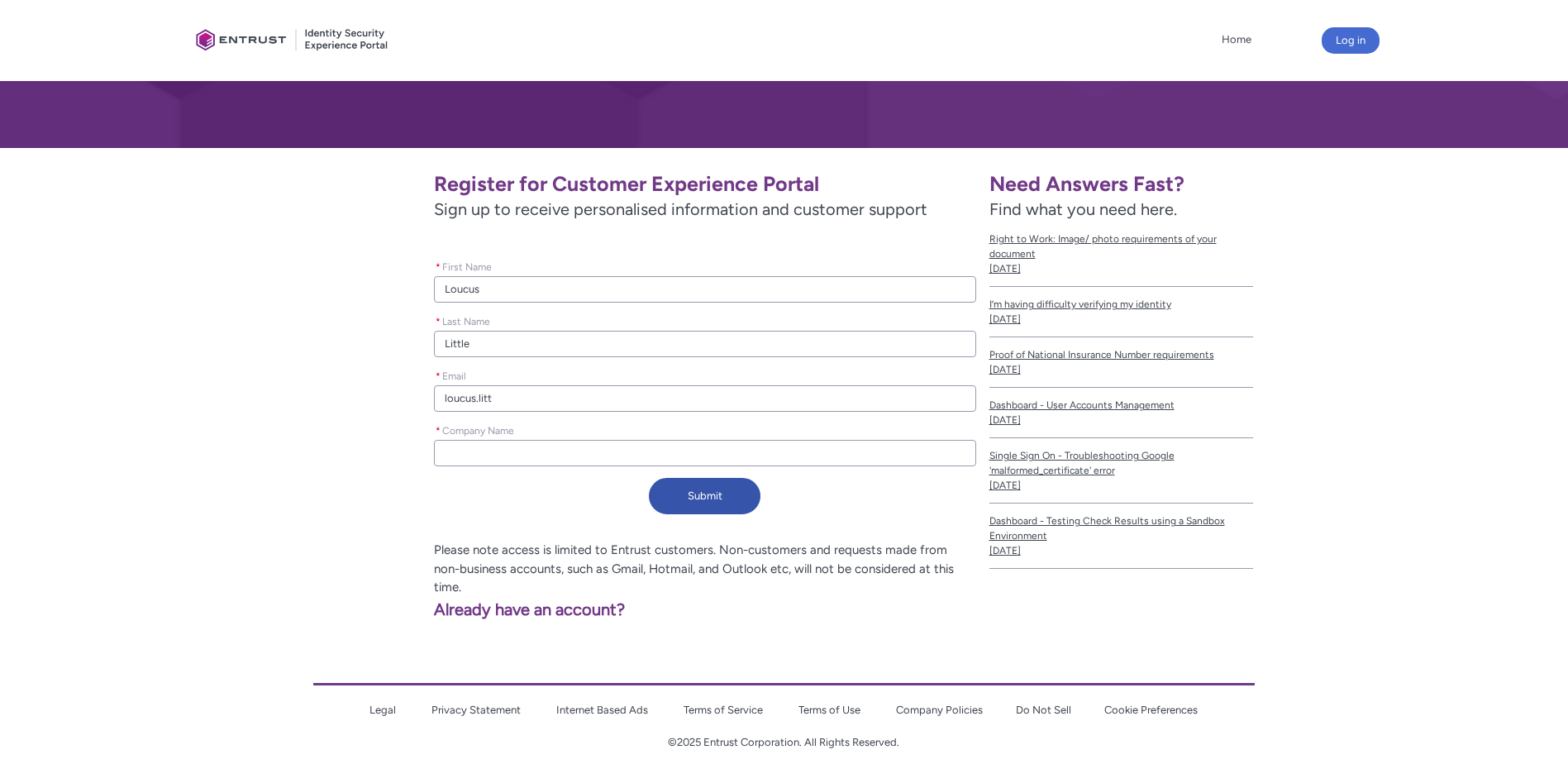
type input "loucus.lit"
type lightning-primitive-input-simple "[DOMAIN_NAME]"
type input "[DOMAIN_NAME]"
type lightning-primitive-input-simple "loucus.l"
type input "loucus.l"
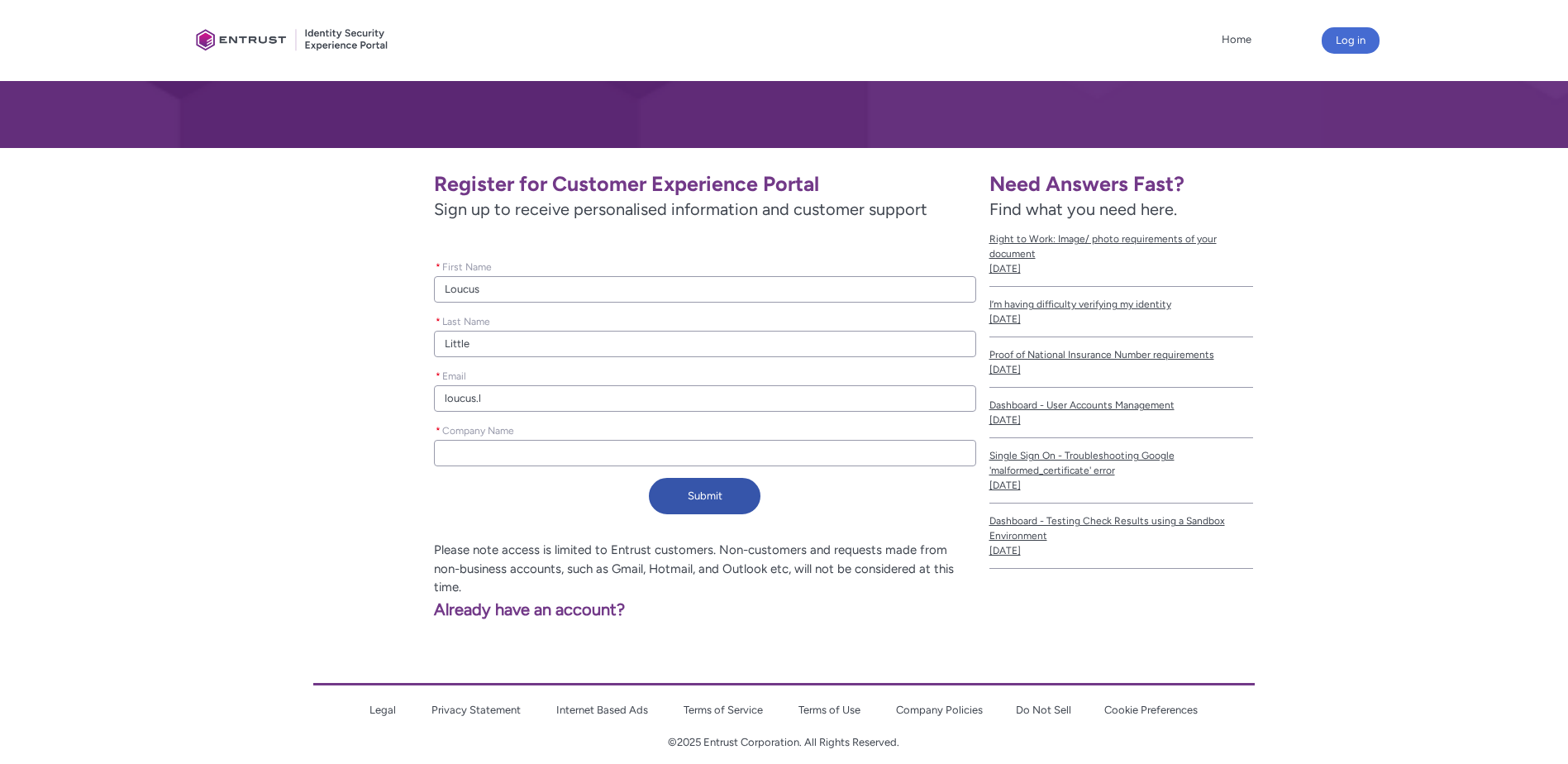
type lightning-primitive-input-simple "loucus."
type input "loucus."
type lightning-primitive-input-simple "loucus.j"
type input "loucus.j"
type lightning-primitive-input-simple "loucus.j."
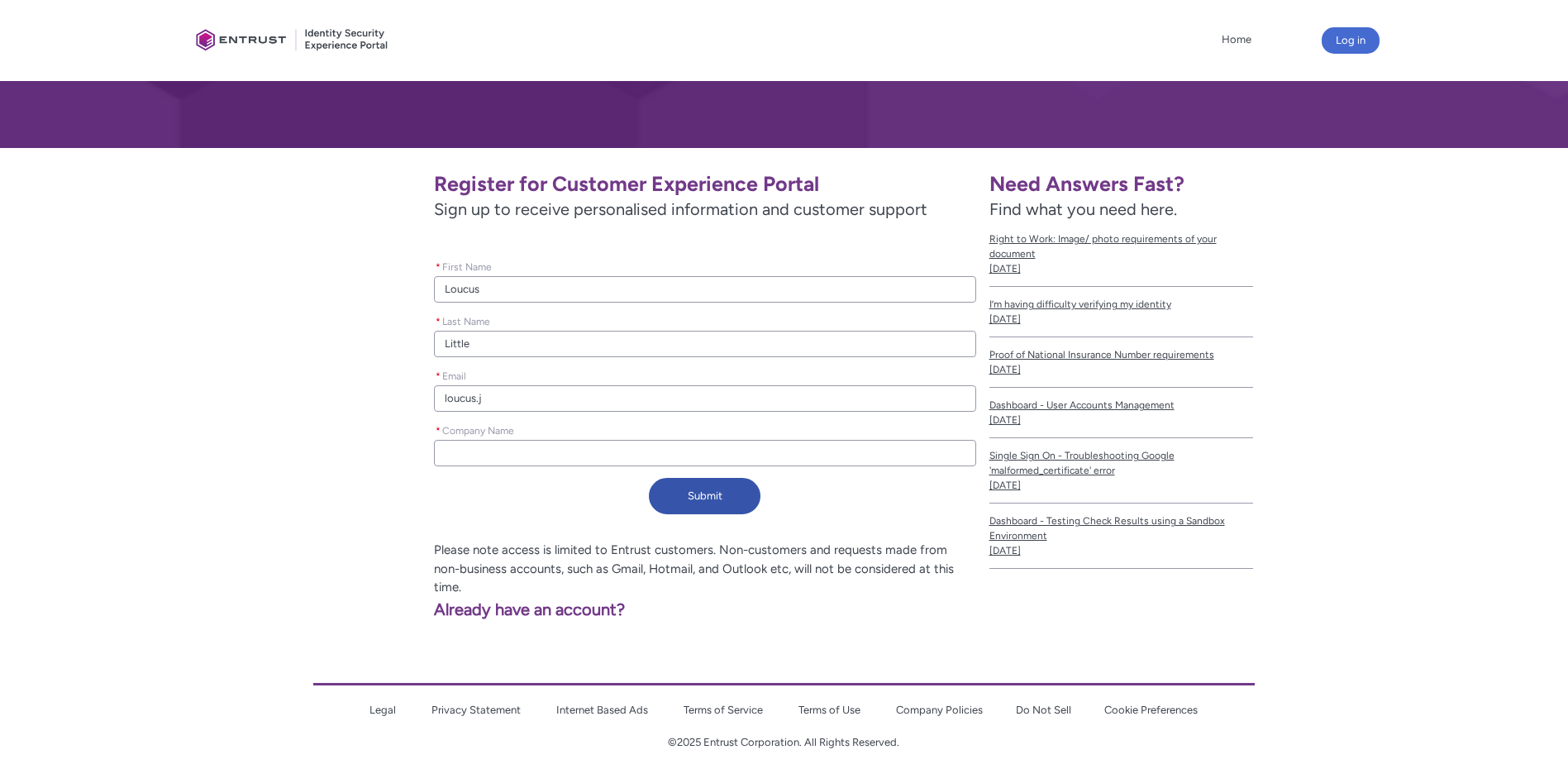
type input "loucus.j."
type lightning-primitive-input-simple "loucus.[PERSON_NAME]"
type input "loucus.[PERSON_NAME]"
type lightning-primitive-input-simple "[DOMAIN_NAME][PERSON_NAME]"
type input "[DOMAIN_NAME][PERSON_NAME]"
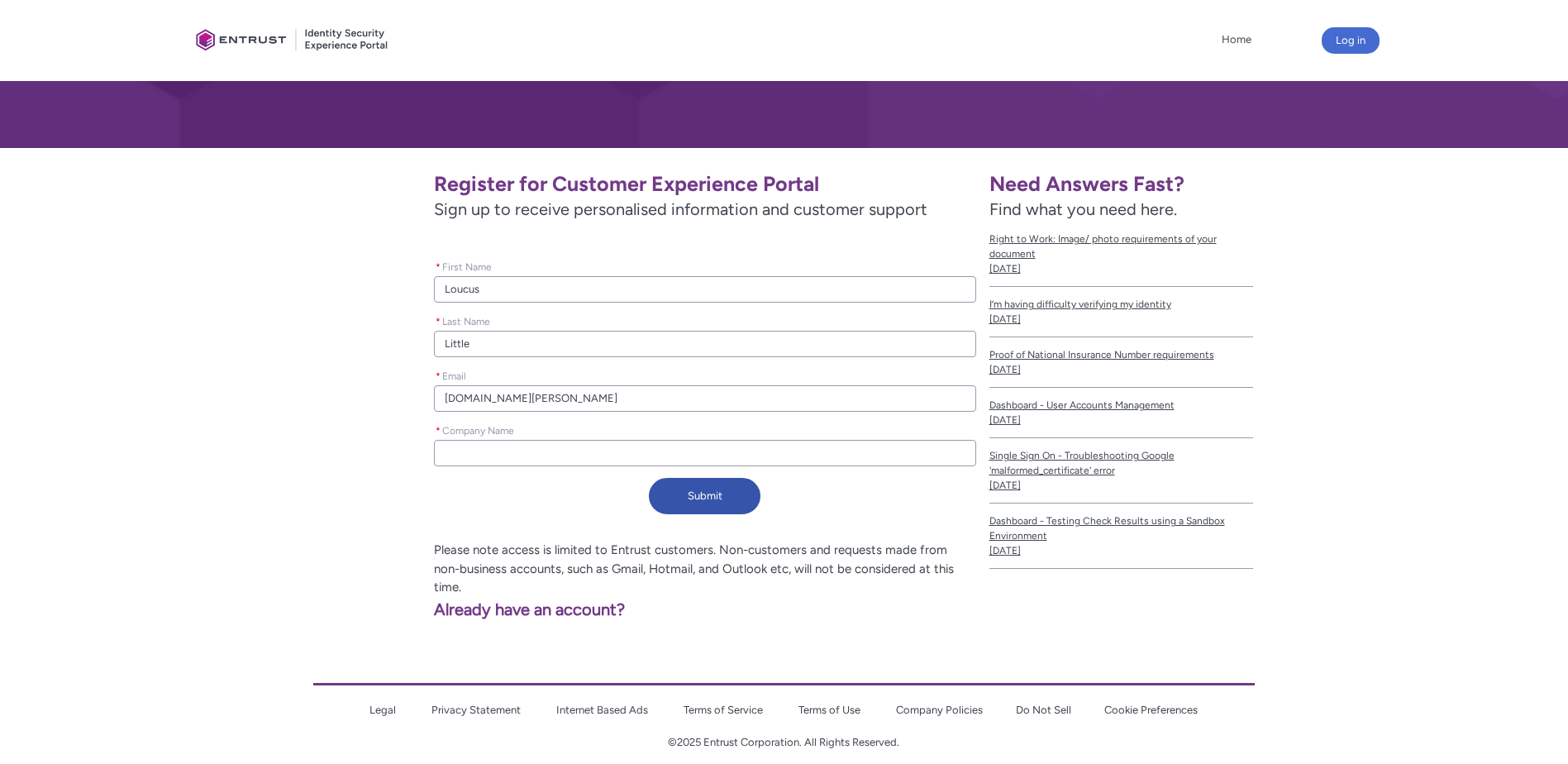
type lightning-primitive-input-simple "loucus.j.lit"
type input "loucus.j.lit"
type lightning-primitive-input-simple "loucus.[PERSON_NAME]"
type input "loucus.[PERSON_NAME]"
type lightning-primitive-input-simple "loucus.j.littl"
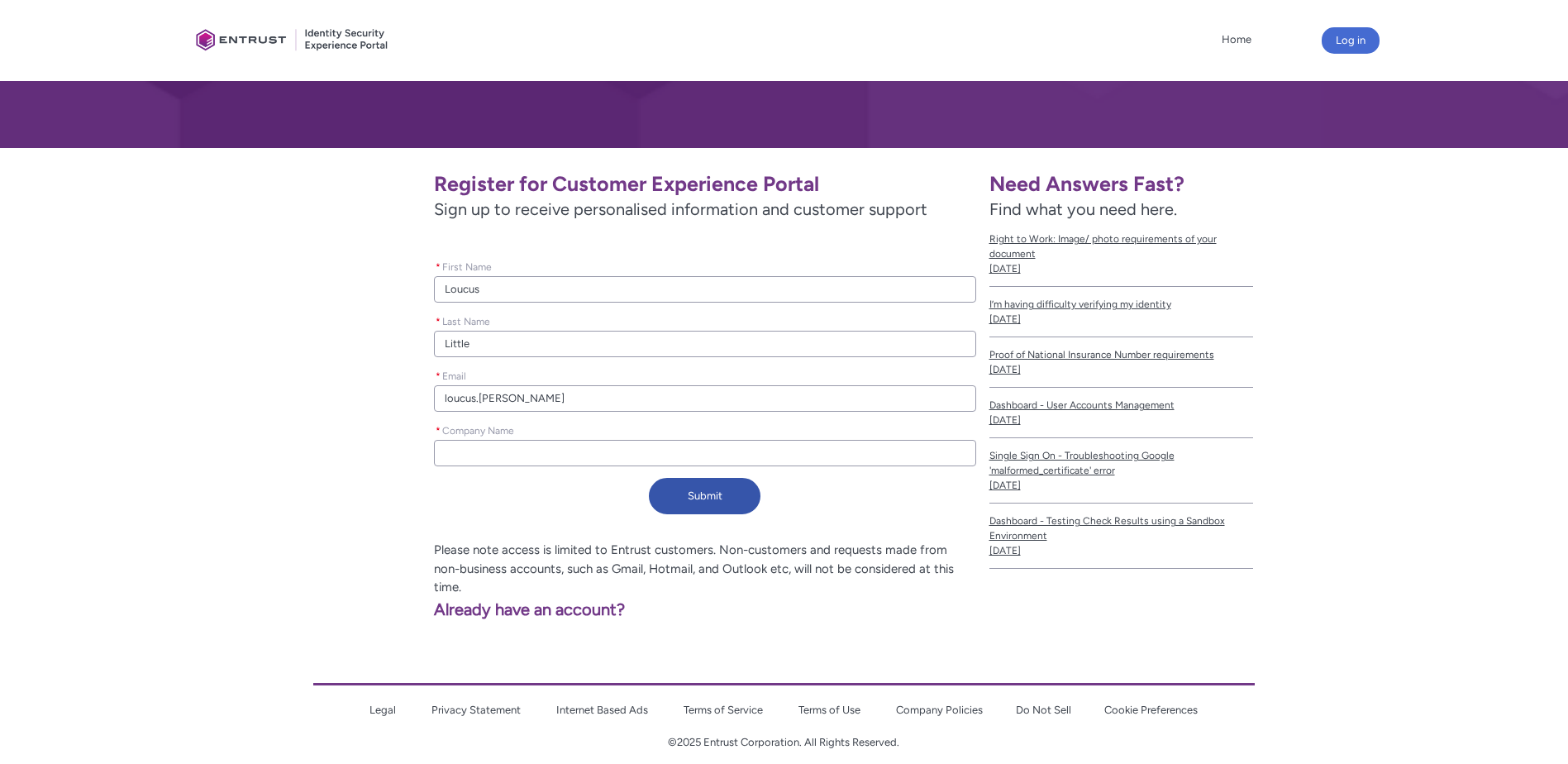
type input "loucus.j.littl"
type lightning-primitive-input-simple "loucus.j.little"
type input "loucus.j.little"
type lightning-primitive-input-simple "loucus.j.little@"
type input "loucus.j.little@"
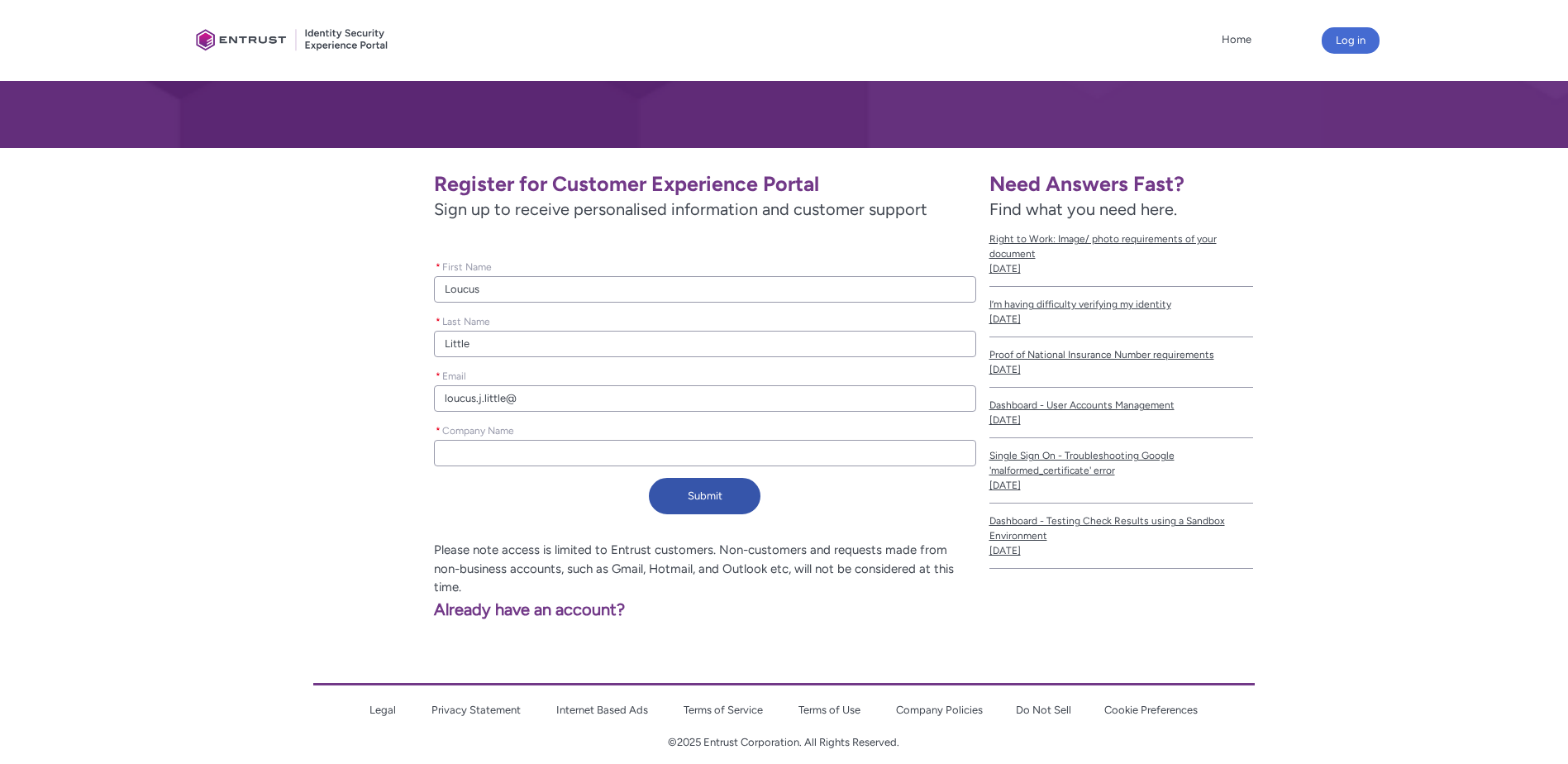
type lightning-primitive-input-simple "loucus.j.little@u"
type input "loucus.j.little@u"
type lightning-primitive-input-simple "loucus.j.little@us"
type input "loucus.j.little@us"
type lightning-primitive-input-simple "loucus.j.little@usp"
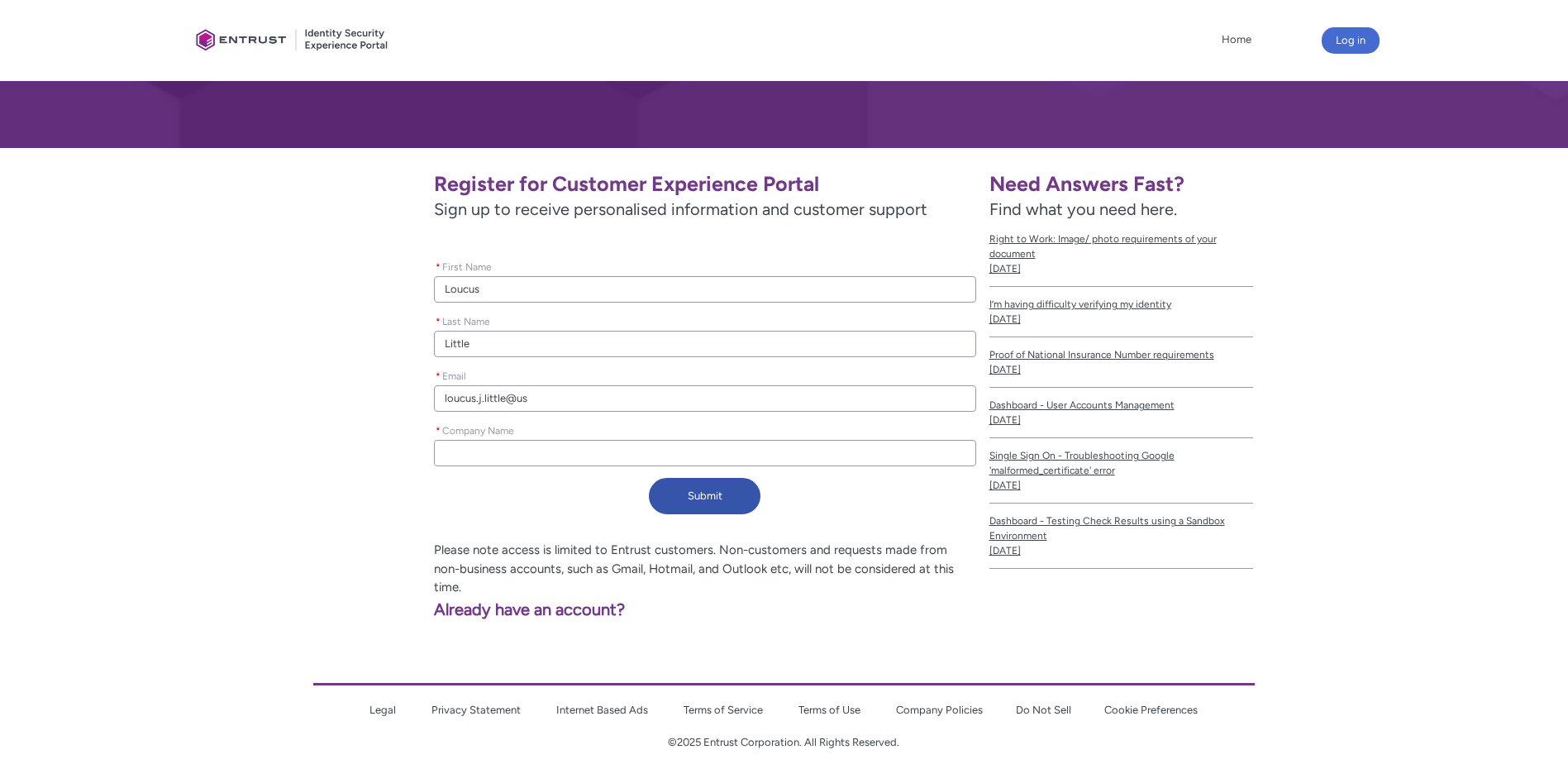
type input "loucus.j.little@usp"
type lightning-primitive-input-simple "loucus.j.little@usps"
type input "loucus.j.little@usps"
type lightning-primitive-input-simple "loucus.j.little@usps."
type input "loucus.j.little@usps."
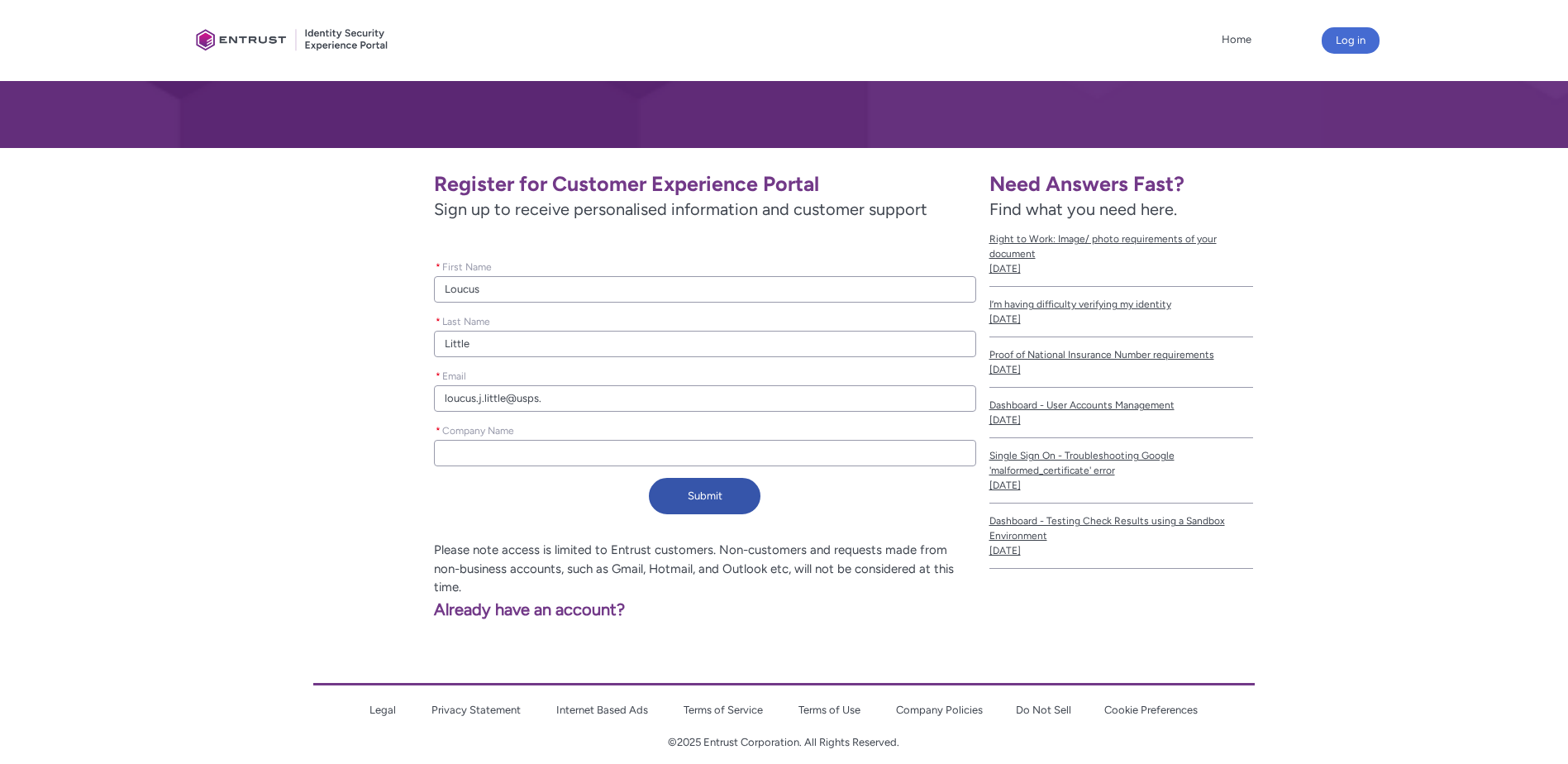
type lightning-primitive-input-simple "loucus.j.little@usps.g"
type input "loucus.j.little@usps.g"
type lightning-primitive-input-simple "[EMAIL_ADDRESS]"
type input "[EMAIL_ADDRESS]"
type lightning-primitive-input-simple "[EMAIL_ADDRESS][DOMAIN_NAME]"
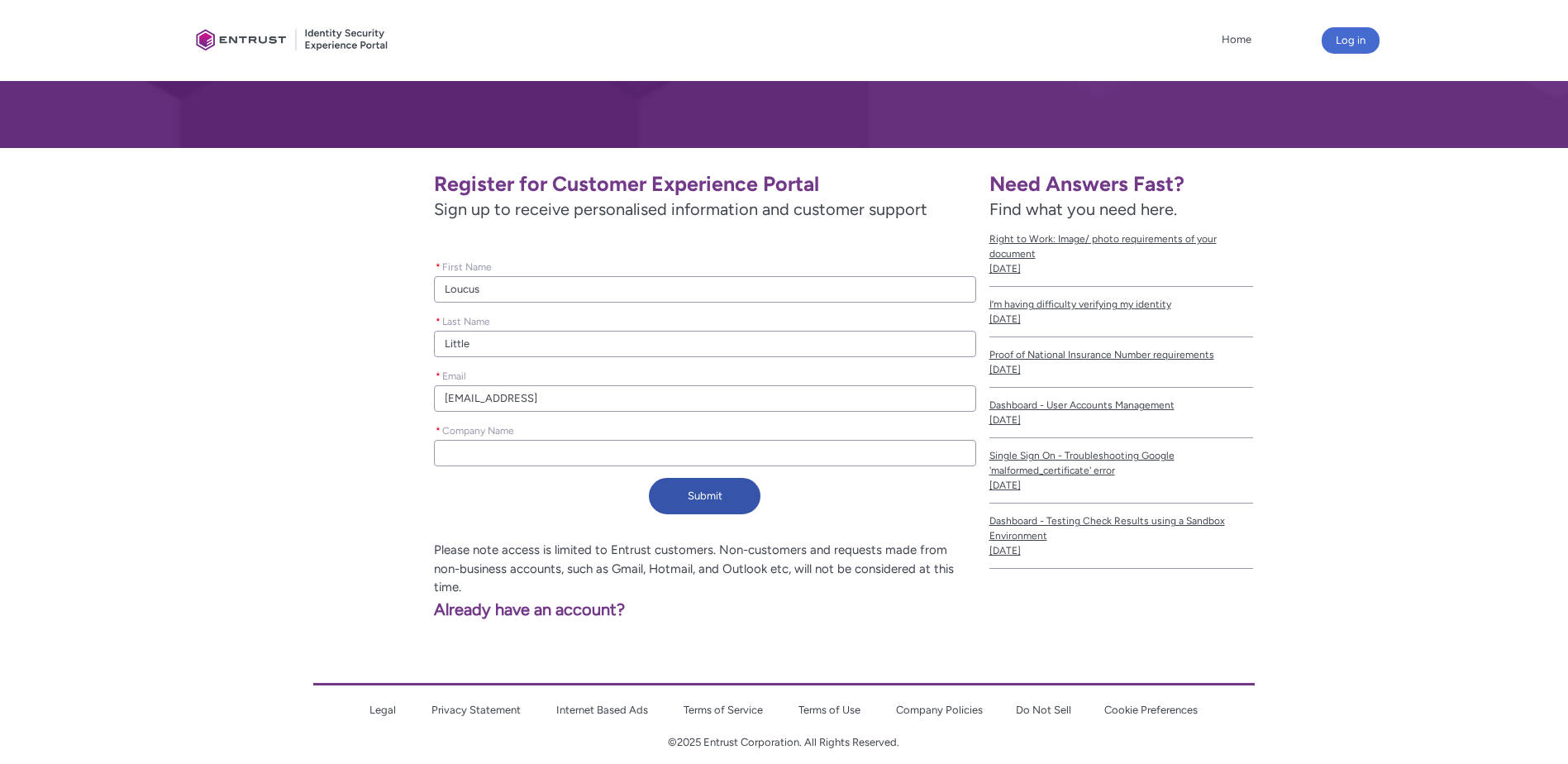
type input "[EMAIL_ADDRESS][DOMAIN_NAME]"
type lightning-primitive-input-simple "[EMAIL_ADDRESS][PERSON_NAME]"
type input "[EMAIL_ADDRESS][PERSON_NAME]"
type lightning-primitive-input-simple "[EMAIL_ADDRESS][DOMAIN_NAME]"
type input "[EMAIL_ADDRESS][DOMAIN_NAME]"
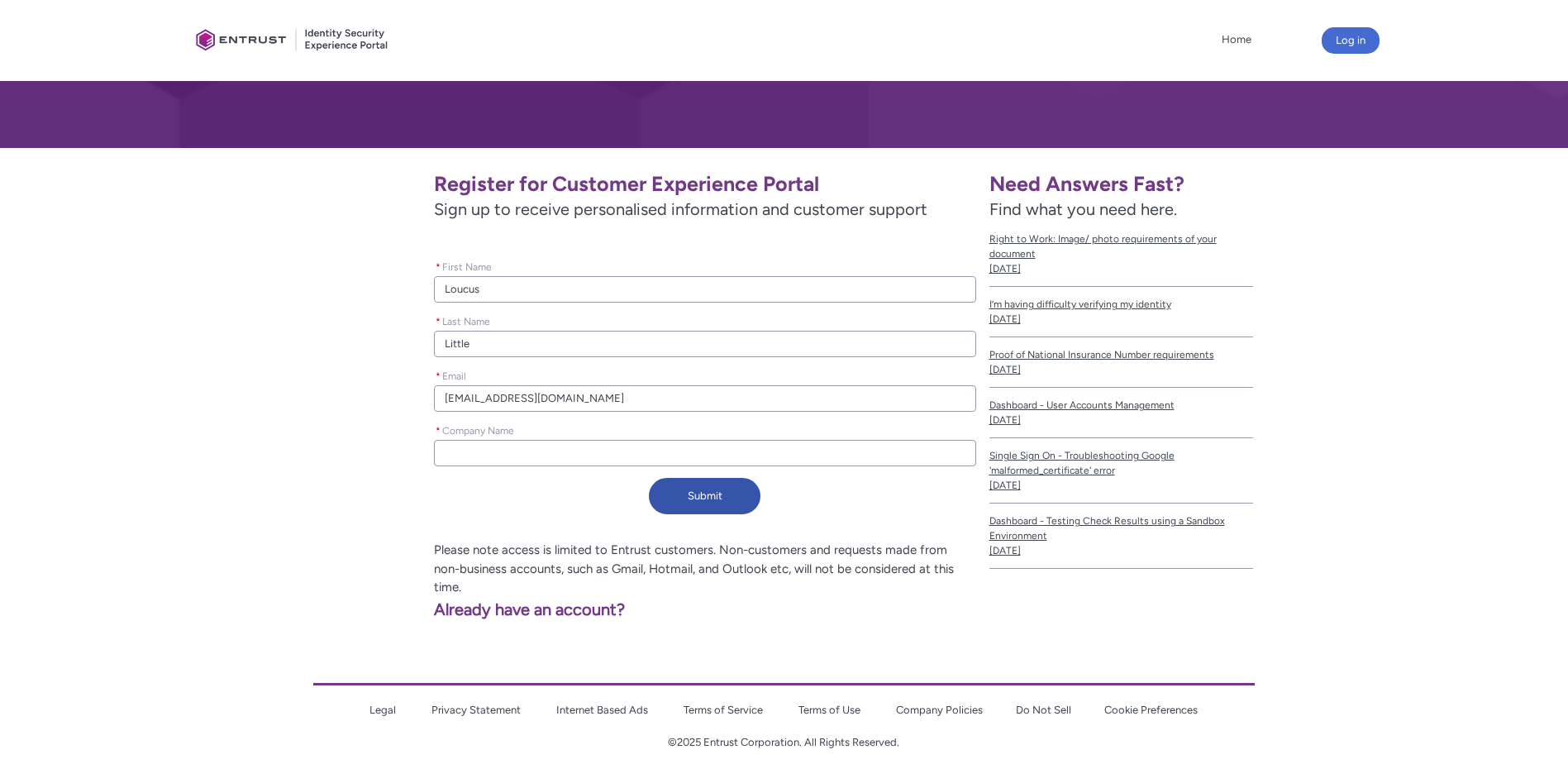
drag, startPoint x: 502, startPoint y: 449, endPoint x: 500, endPoint y: 458, distance: 9.2
click at [502, 451] on input "* Company Name" at bounding box center [704, 453] width 541 height 26
type lightning-primitive-input-simple "U"
type input "U"
type lightning-primitive-input-simple "Un"
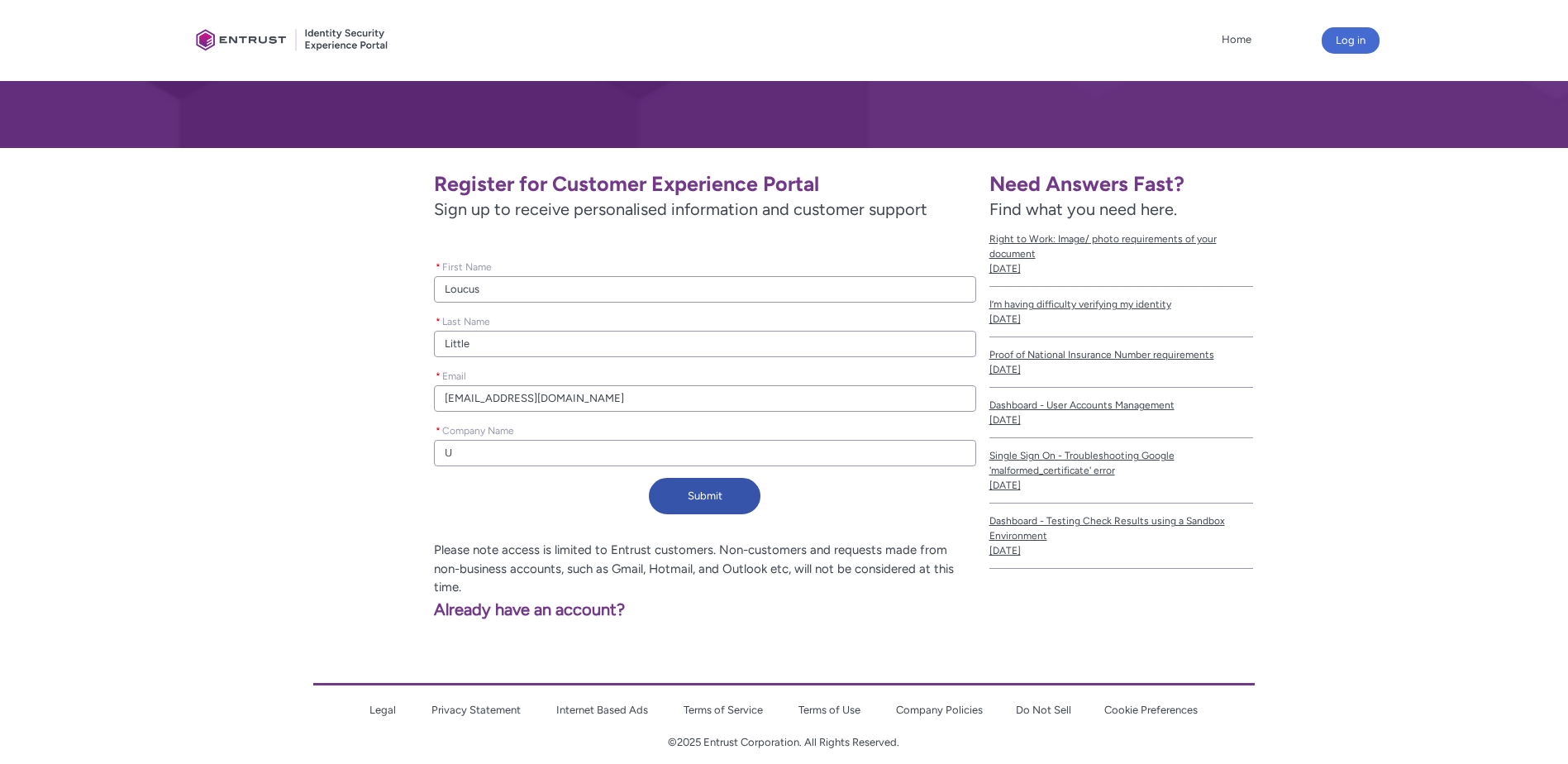
type input "Un"
type lightning-primitive-input-simple "Uni"
type input "Uni"
type lightning-primitive-input-simple "Unit"
type input "Unit"
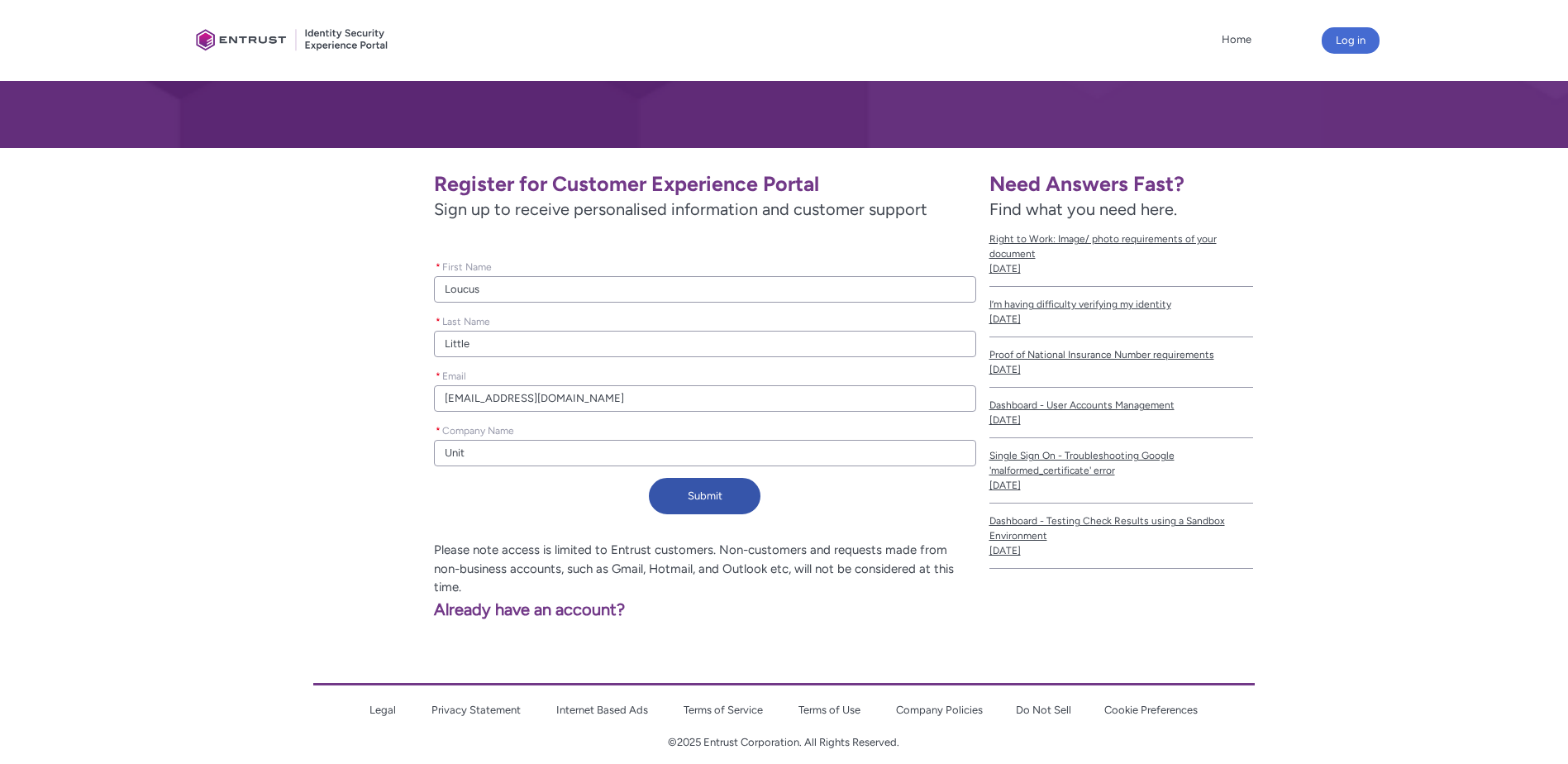
type lightning-primitive-input-simple "Unite"
type input "Unite"
type lightning-primitive-input-simple "Unites"
type input "Unites"
type lightning-primitive-input-simple "Unite"
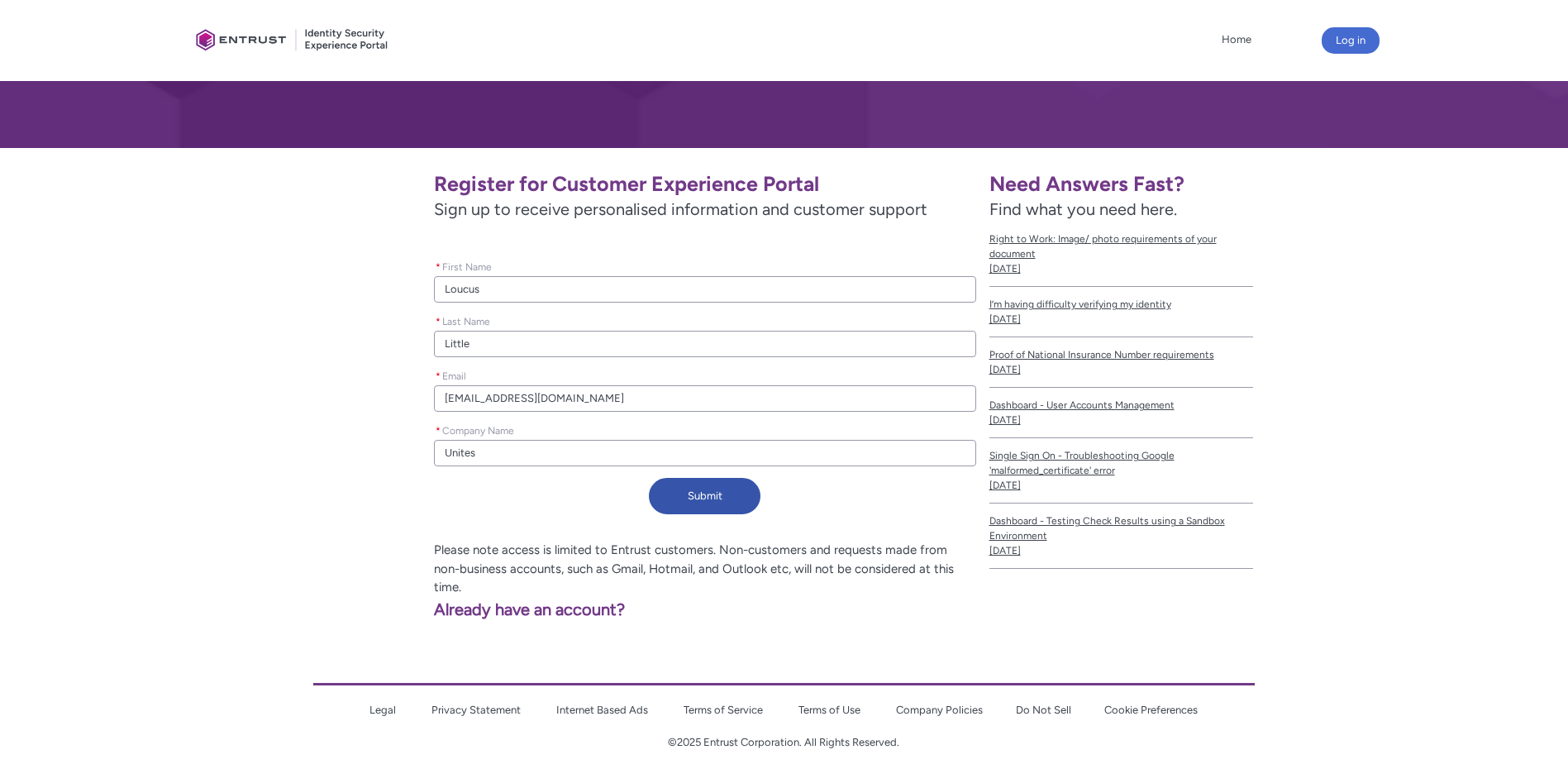
type input "Unite"
type lightning-primitive-input-simple "United"
type input "United"
type lightning-primitive-input-simple "United"
type input "United"
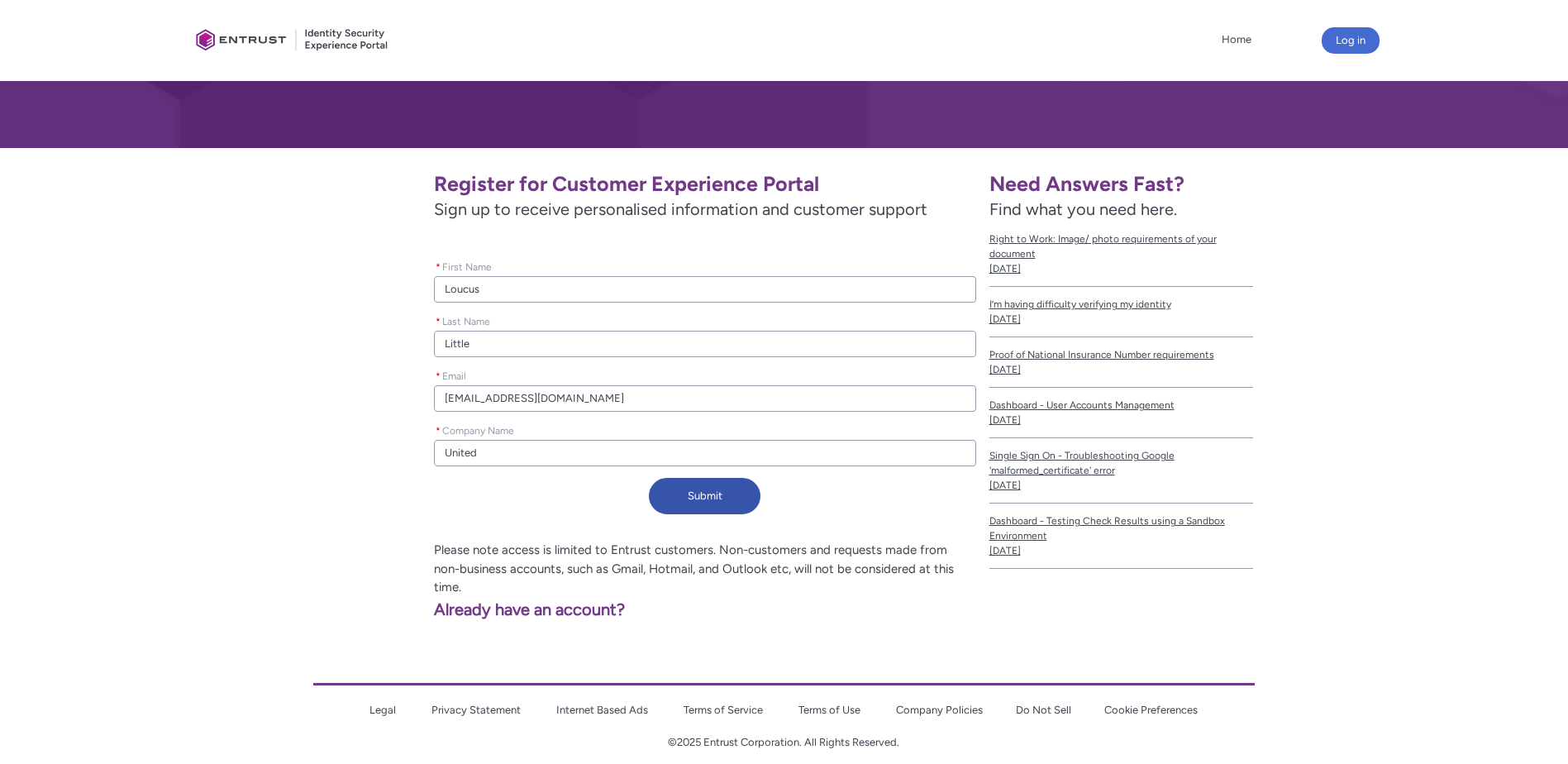
type lightning-primitive-input-simple "United s"
type input "United s"
type lightning-primitive-input-simple "United st"
type input "United st"
type lightning-primitive-input-simple "United sta"
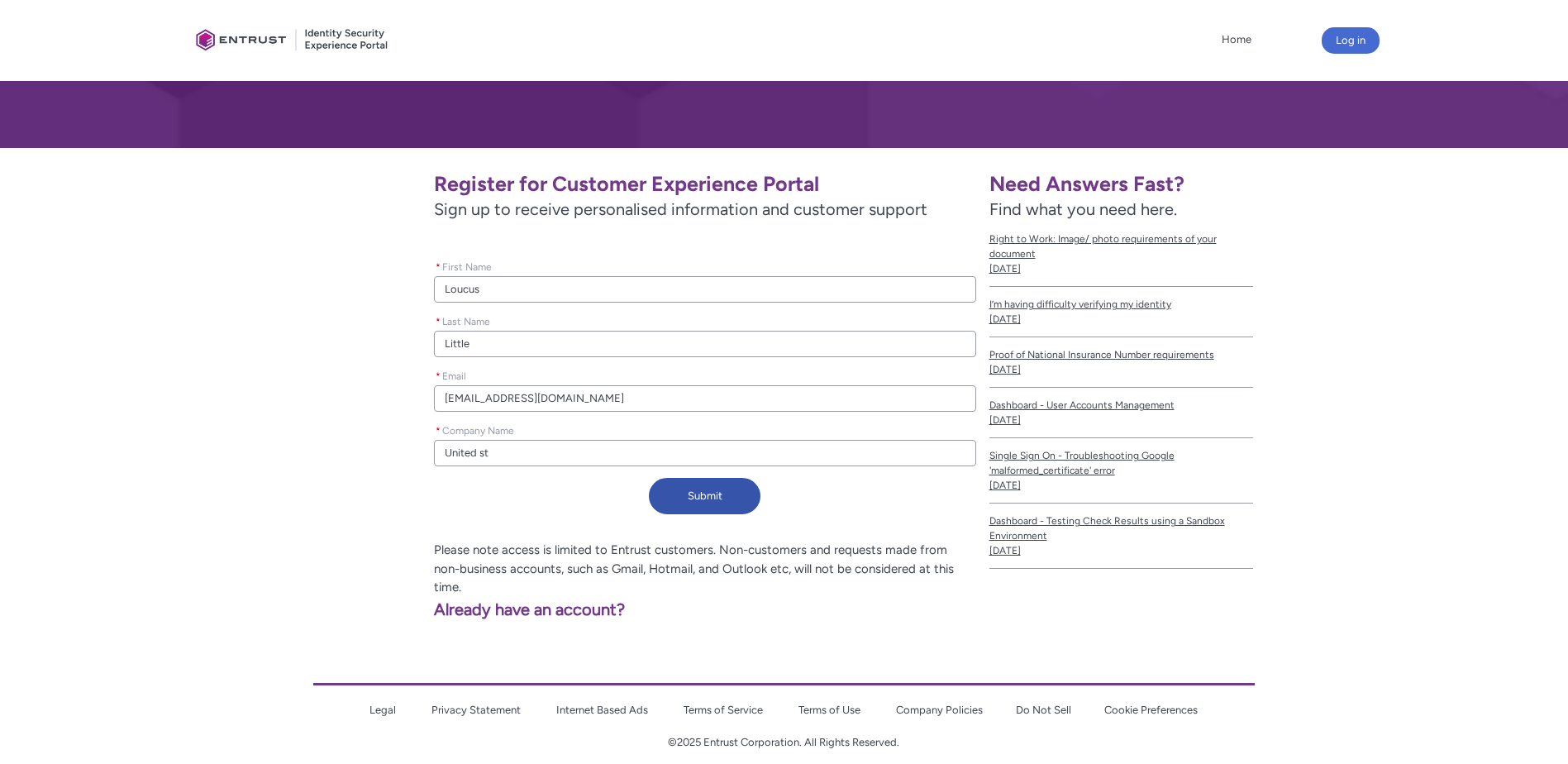
type input "United sta"
type lightning-primitive-input-simple "United st"
type input "United st"
type lightning-primitive-input-simple "United s"
type input "United s"
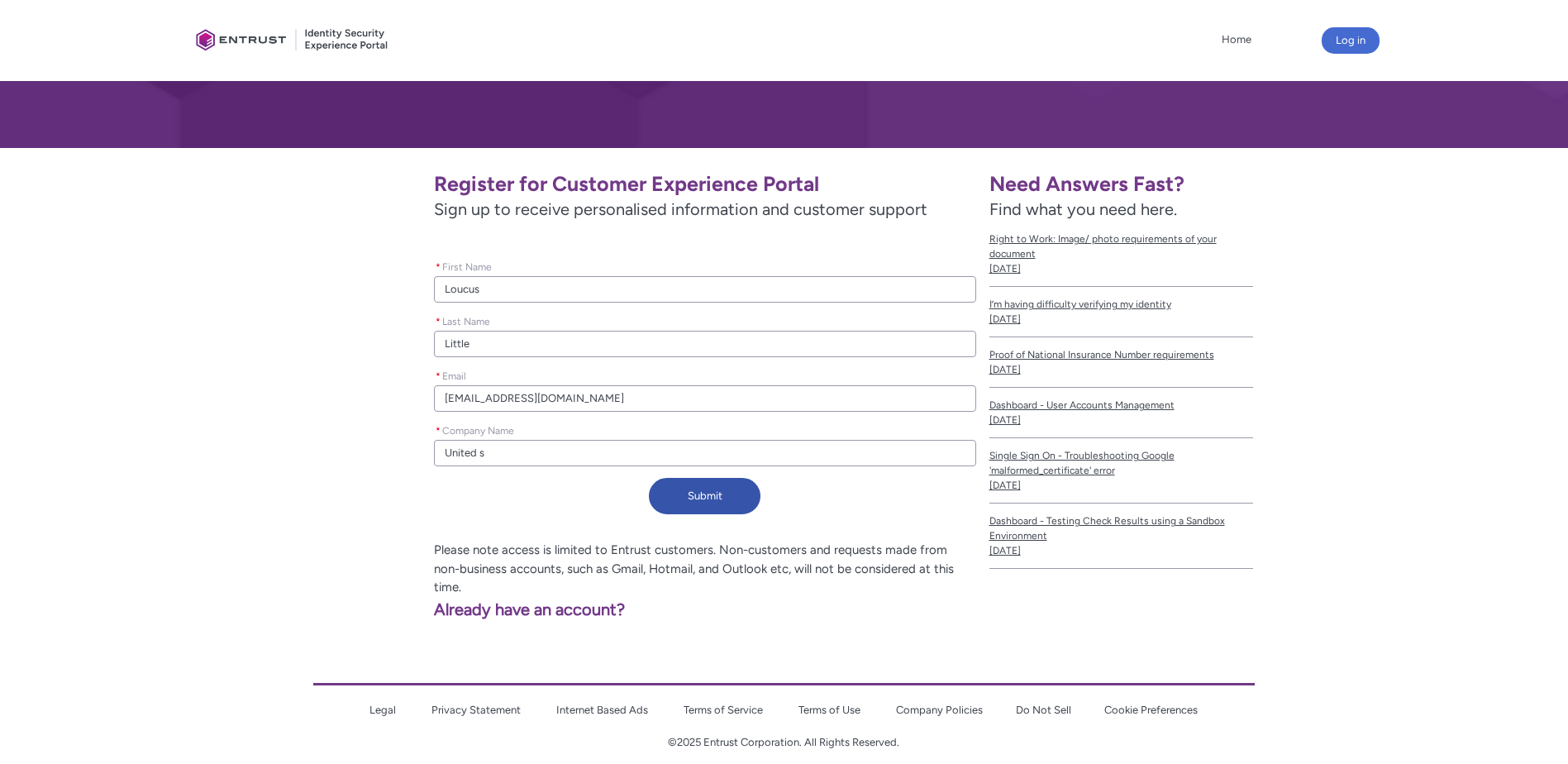
type lightning-primitive-input-simple "United"
type input "United"
type lightning-primitive-input-simple "United S"
type input "United S"
type lightning-primitive-input-simple "United St"
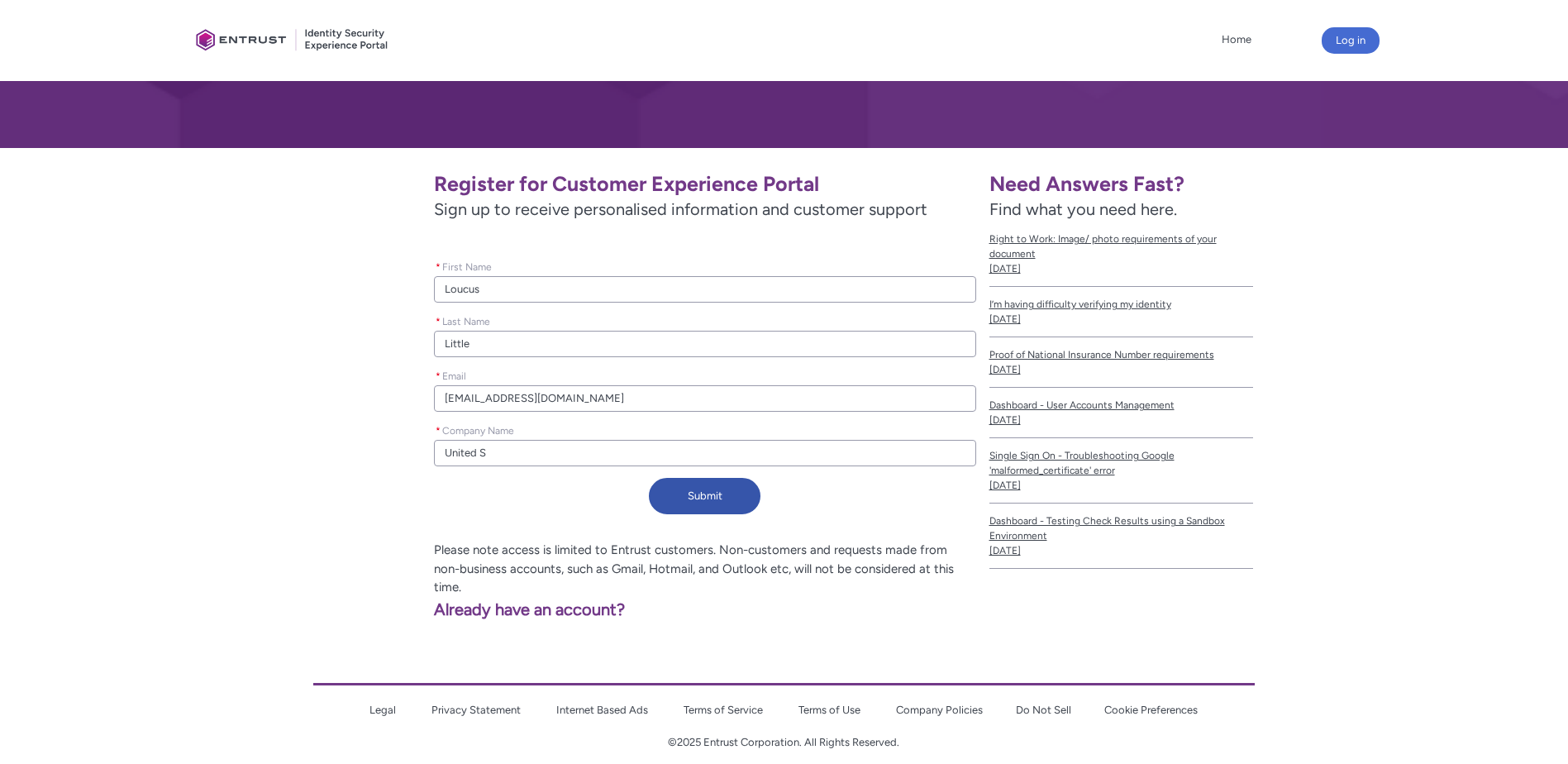
type input "United St"
type lightning-primitive-input-simple "United Sta"
type input "United Sta"
type lightning-primitive-input-simple "United Stat"
type input "United Stat"
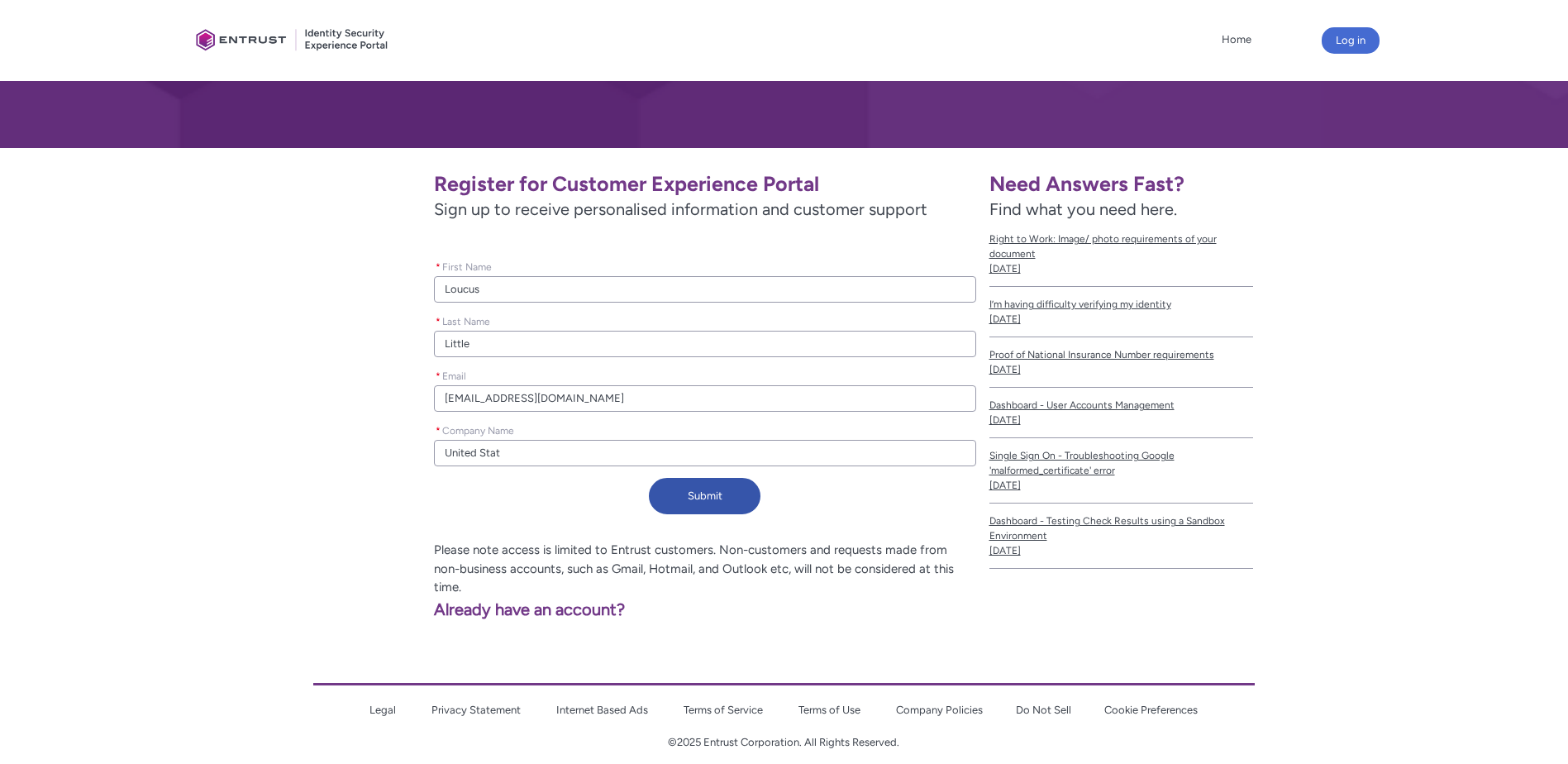
type lightning-primitive-input-simple "United State"
type input "United State"
click at [696, 519] on div "Submit" at bounding box center [704, 500] width 541 height 43
click at [692, 502] on button "Submit" at bounding box center [704, 496] width 112 height 36
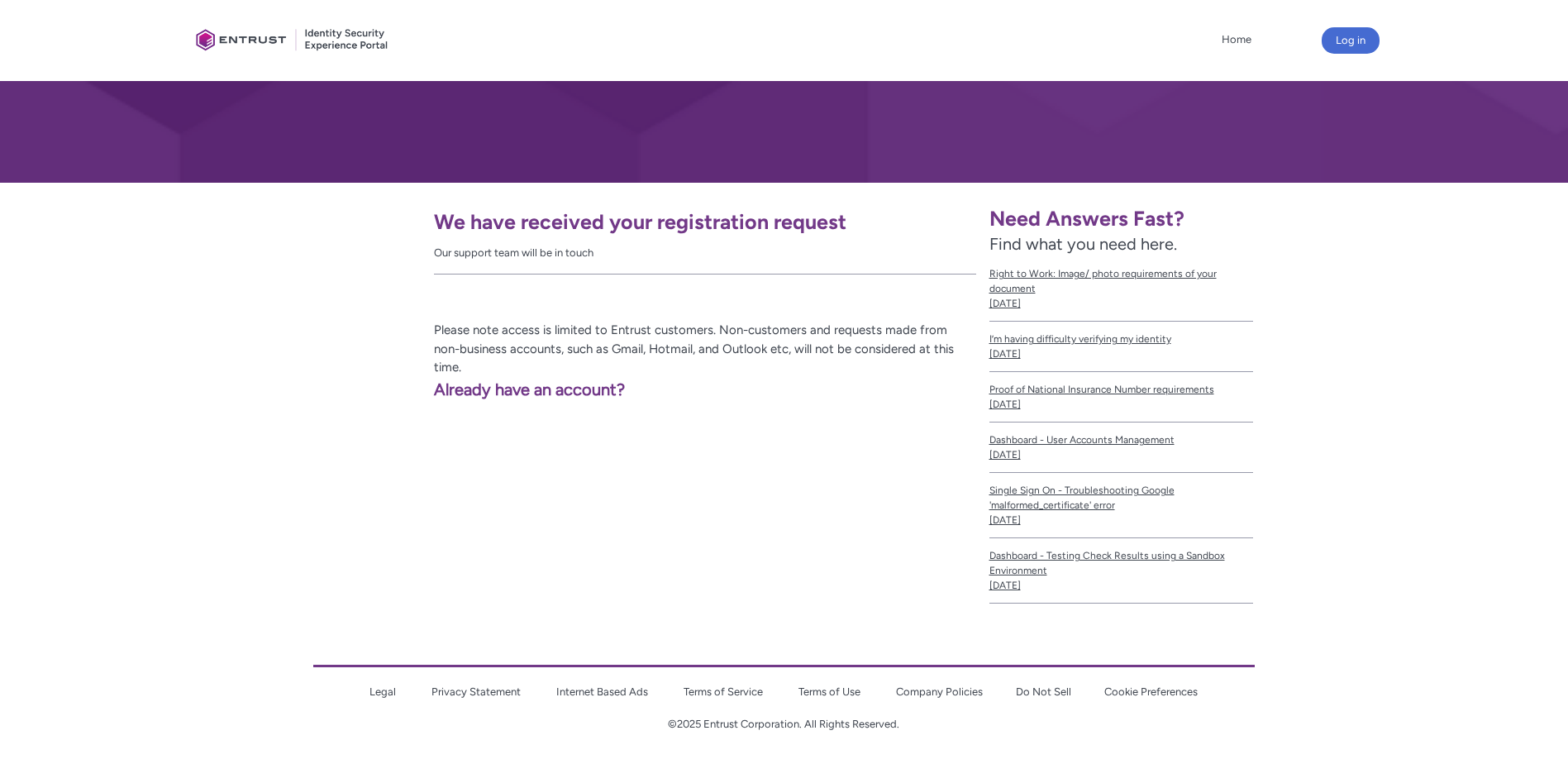
scroll to position [0, 0]
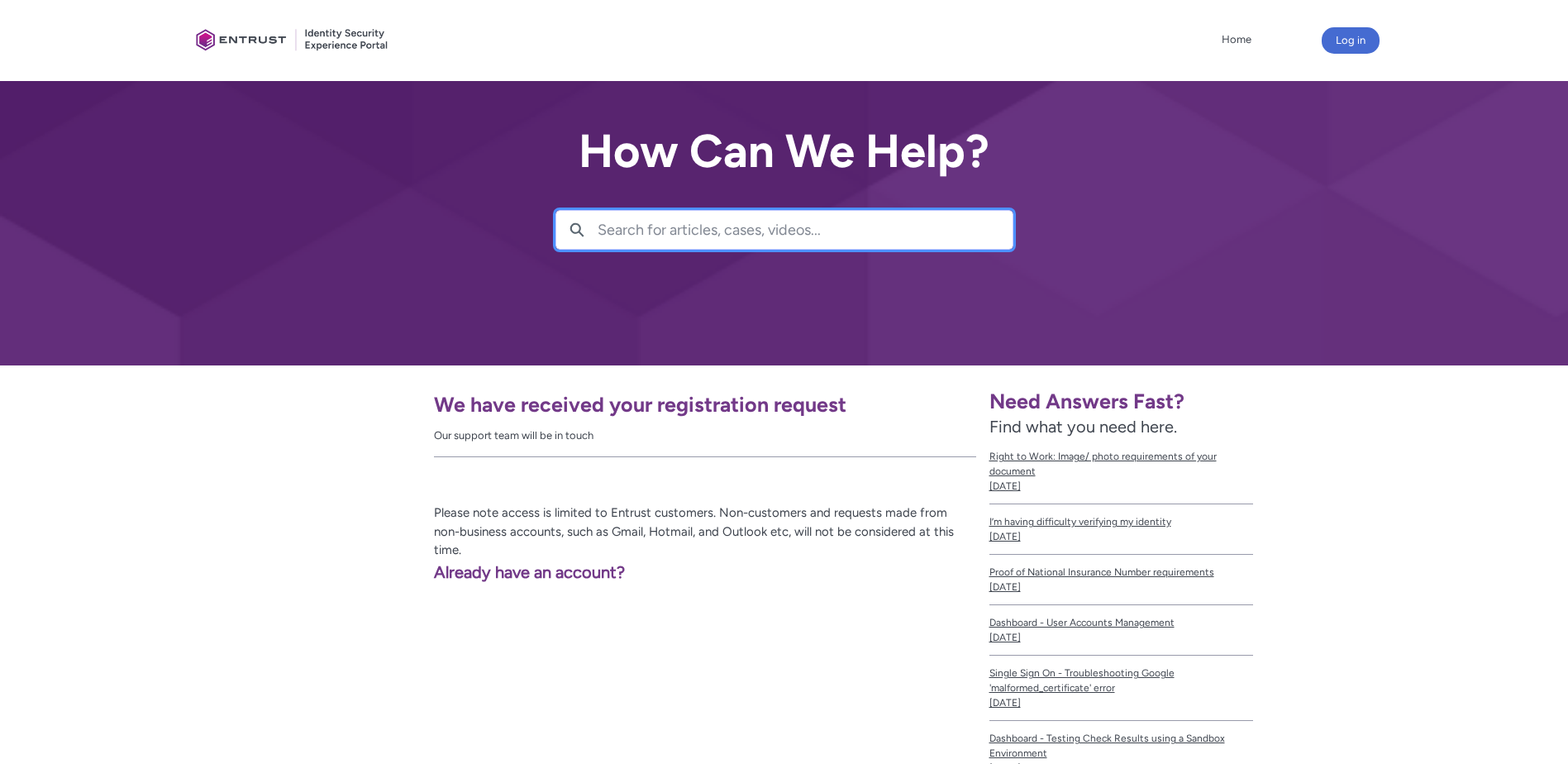
click at [694, 232] on input "Search for articles, cases, videos..." at bounding box center [805, 230] width 415 height 38
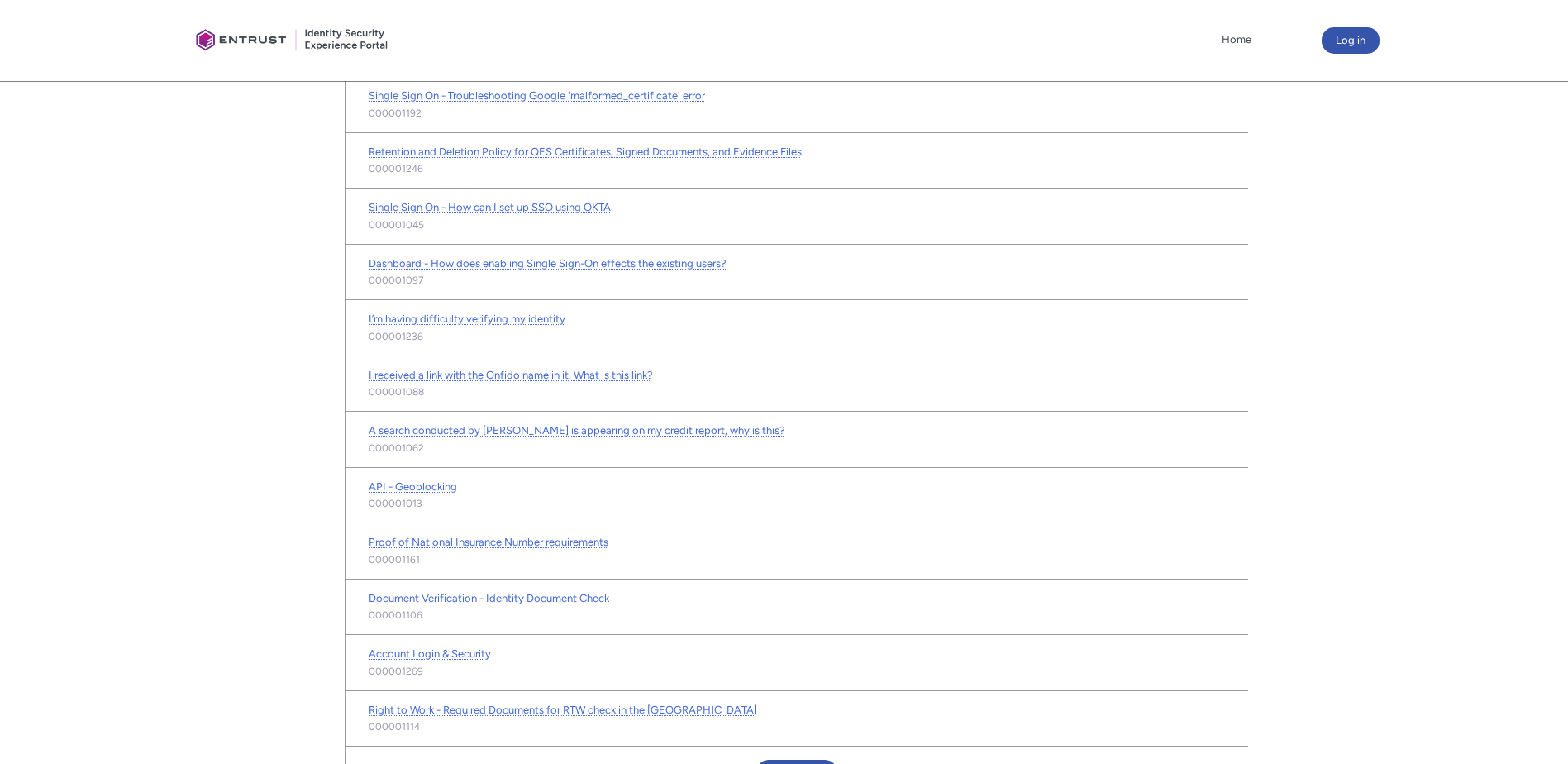
scroll to position [749, 0]
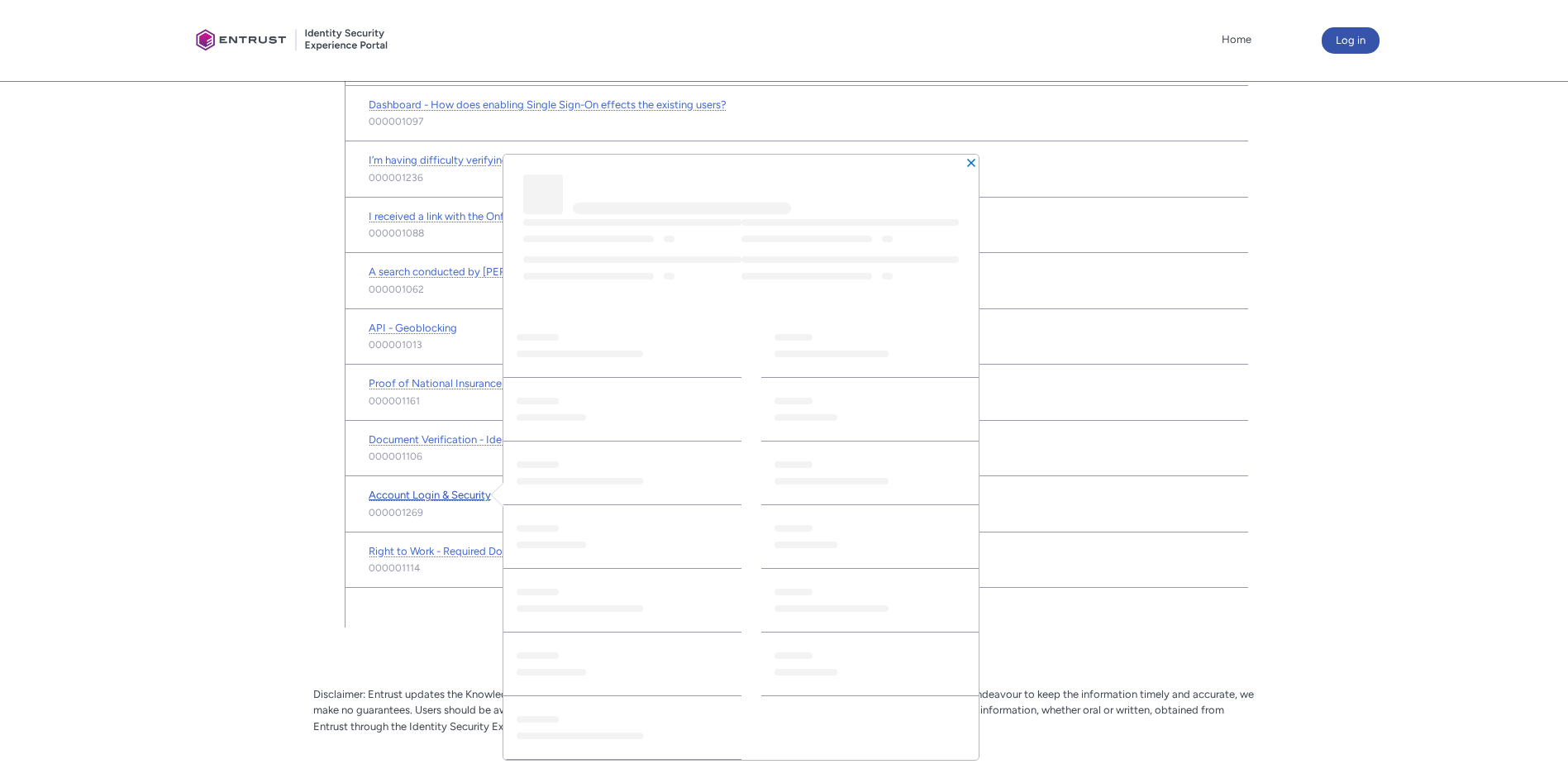
click at [402, 495] on span "Account Login & Security" at bounding box center [429, 494] width 122 height 12
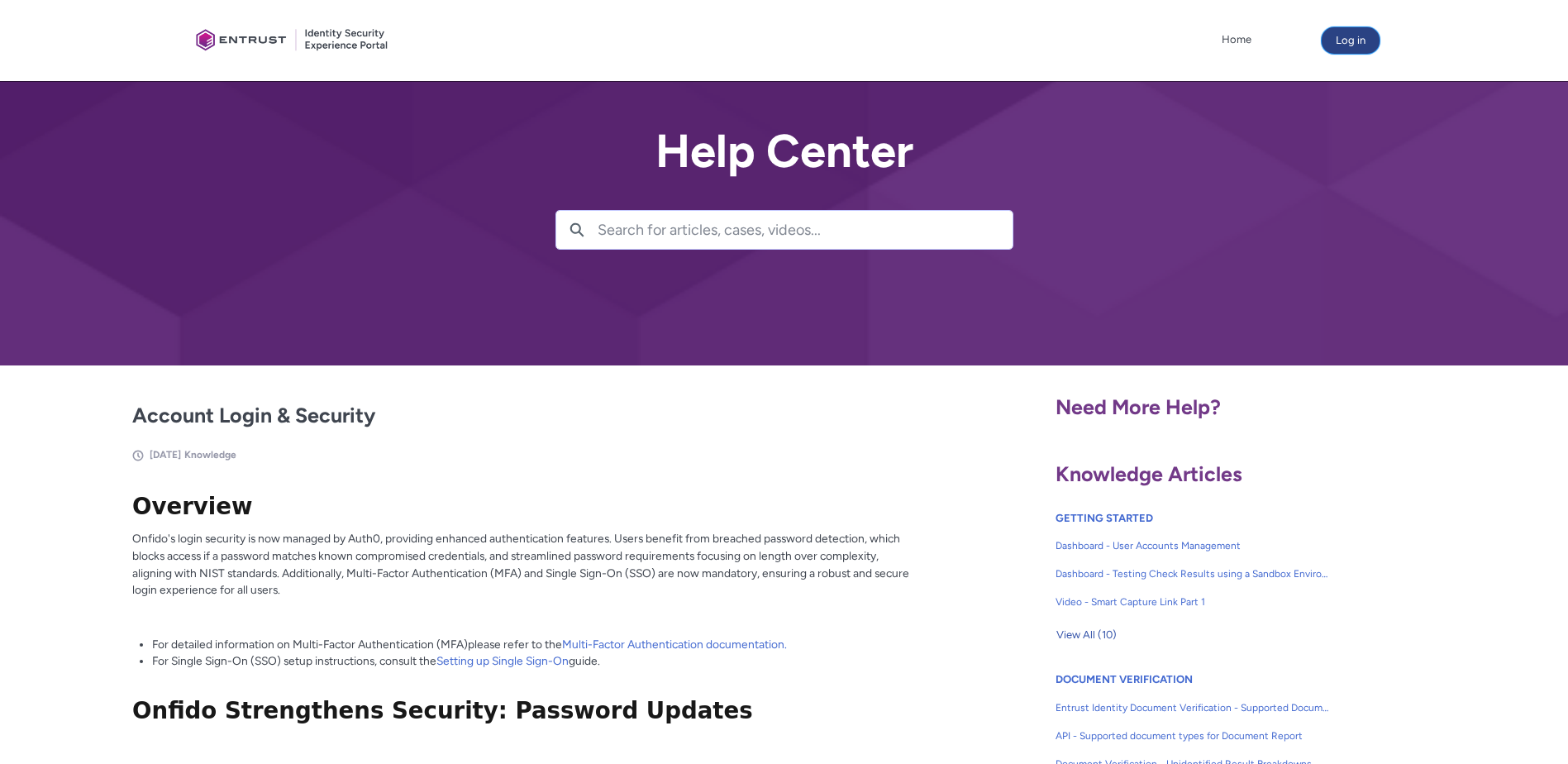
click at [1352, 41] on button "Log in" at bounding box center [1350, 40] width 58 height 26
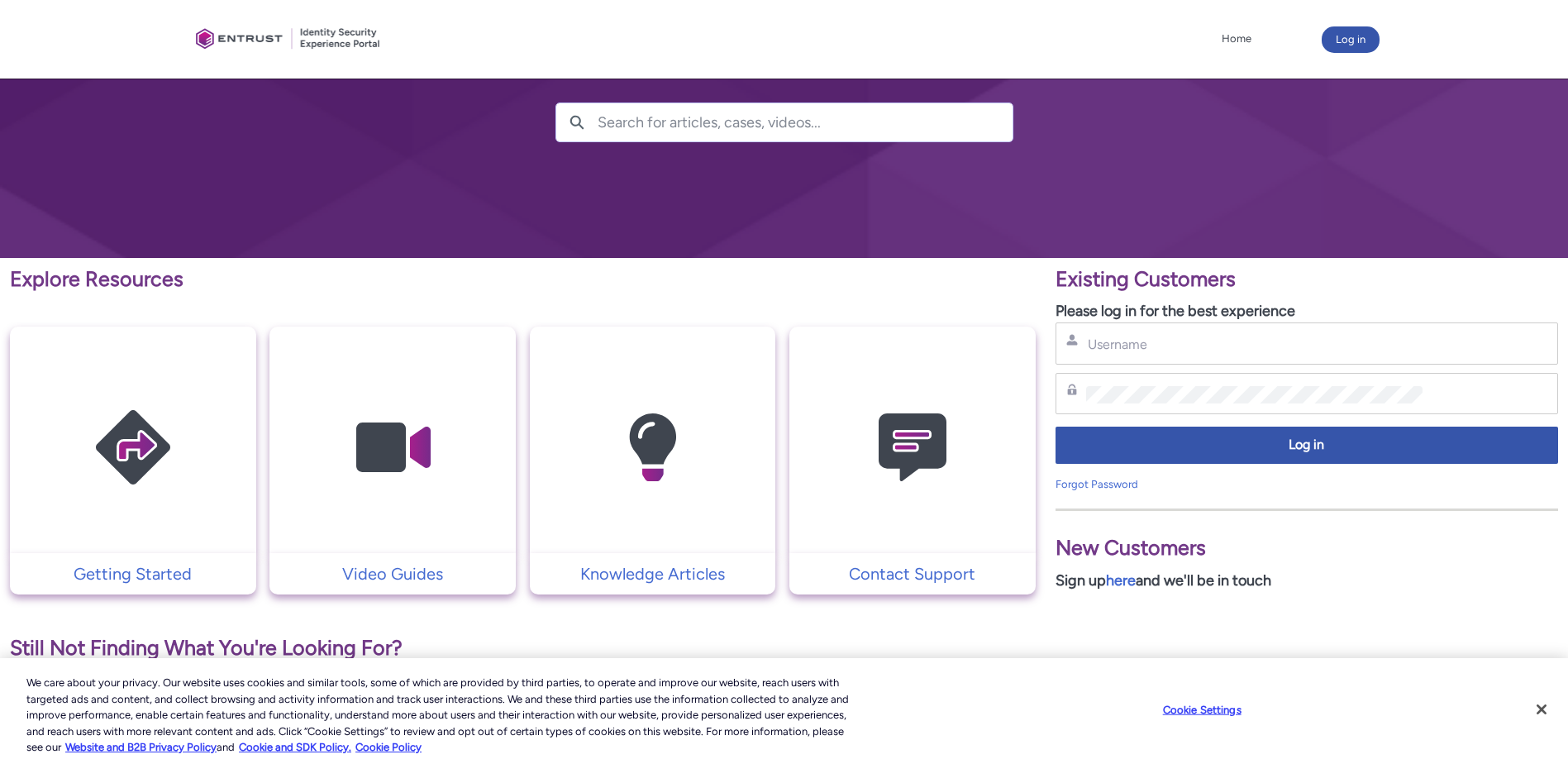
scroll to position [248, 0]
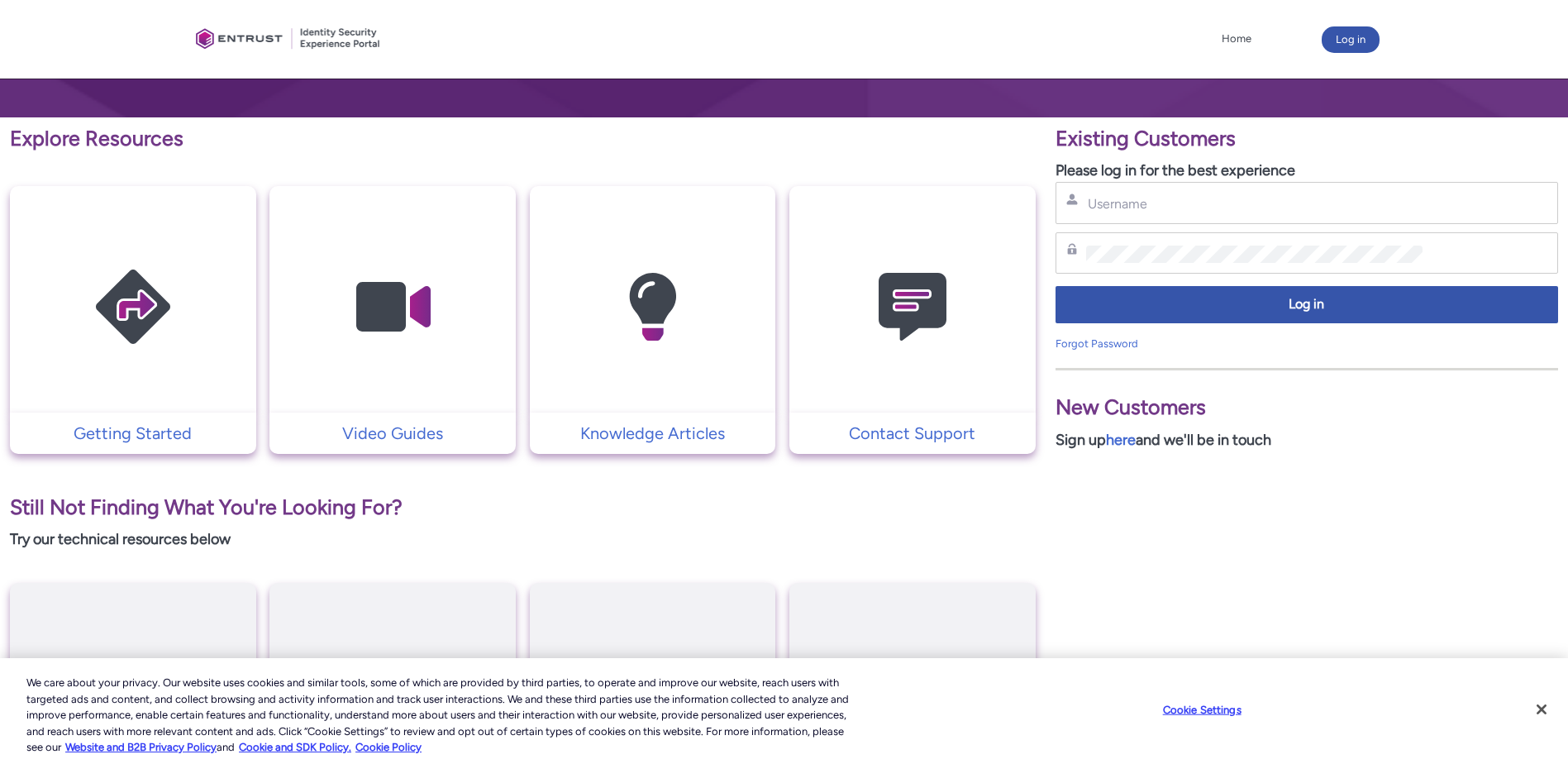
click at [953, 526] on div "Explore Resources Getting Started Video Guides Knowledge Articles Contact Suppo…" at bounding box center [522, 486] width 1026 height 728
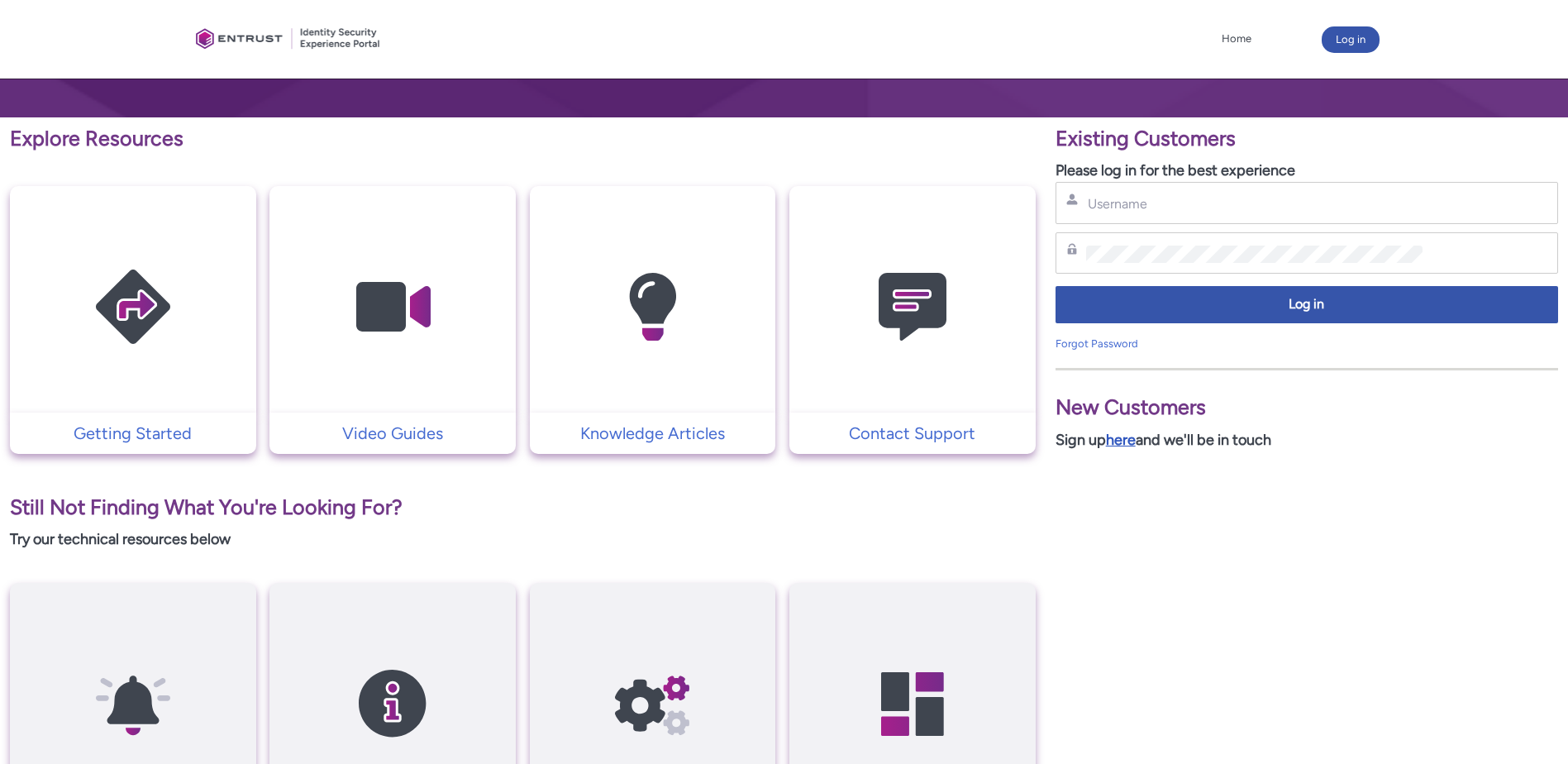
click at [1122, 444] on link "here" at bounding box center [1120, 440] width 29 height 18
